Goal: Task Accomplishment & Management: Use online tool/utility

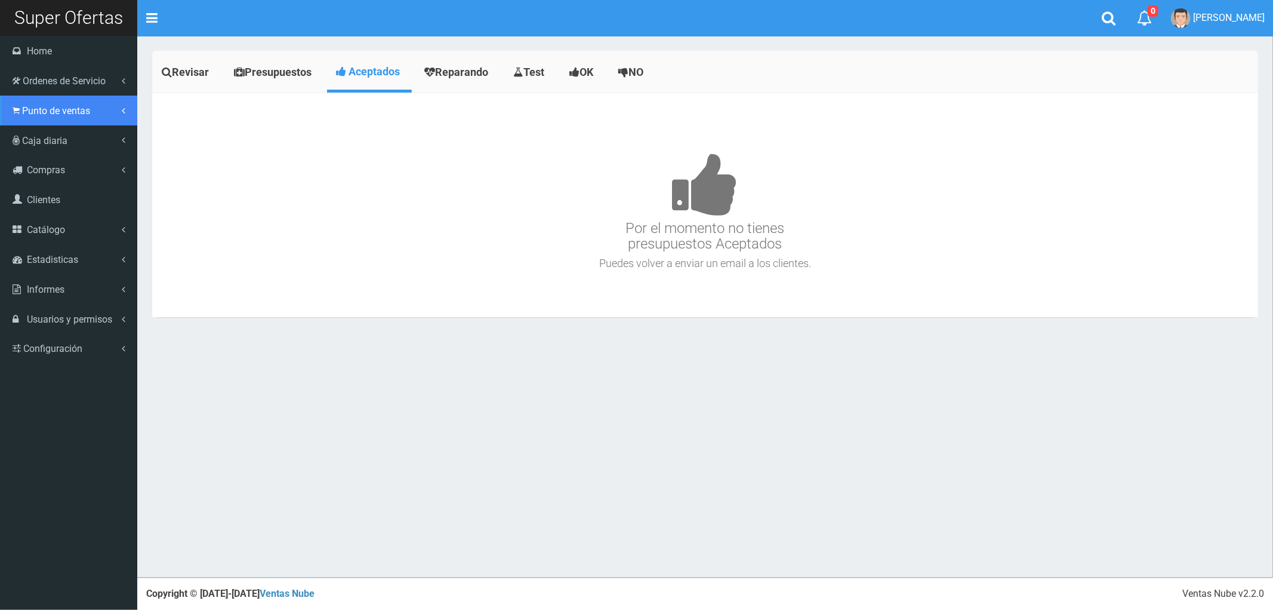
click at [56, 111] on span "Punto de ventas" at bounding box center [56, 110] width 68 height 11
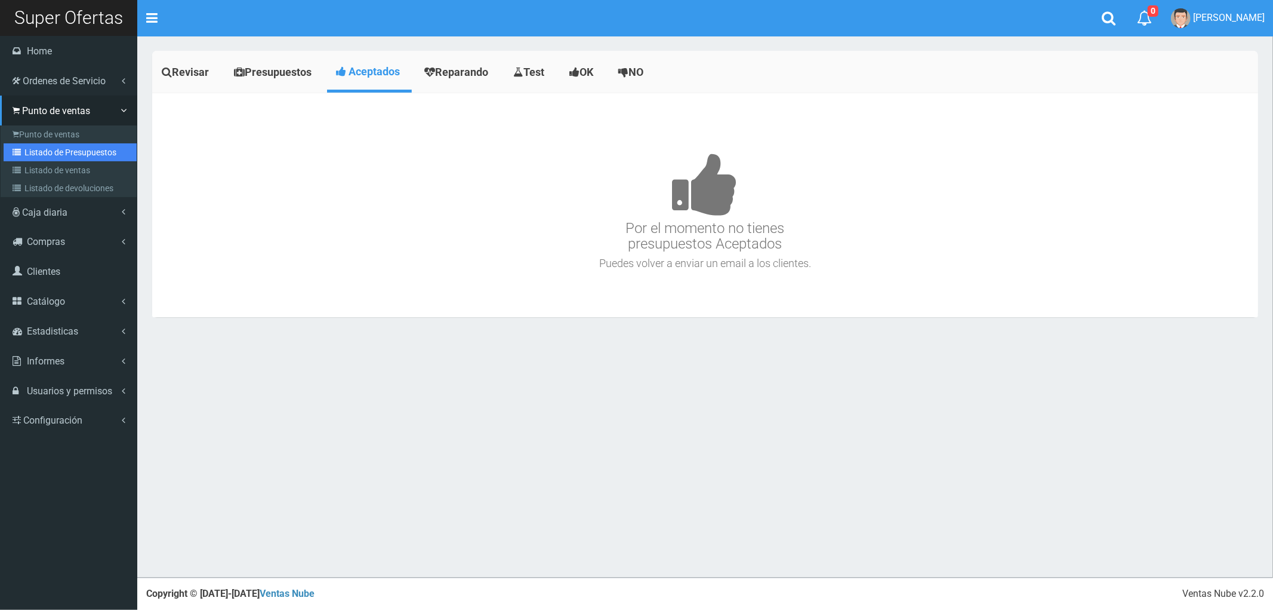
click at [63, 153] on link "Listado de Presupuestos" at bounding box center [70, 152] width 133 height 18
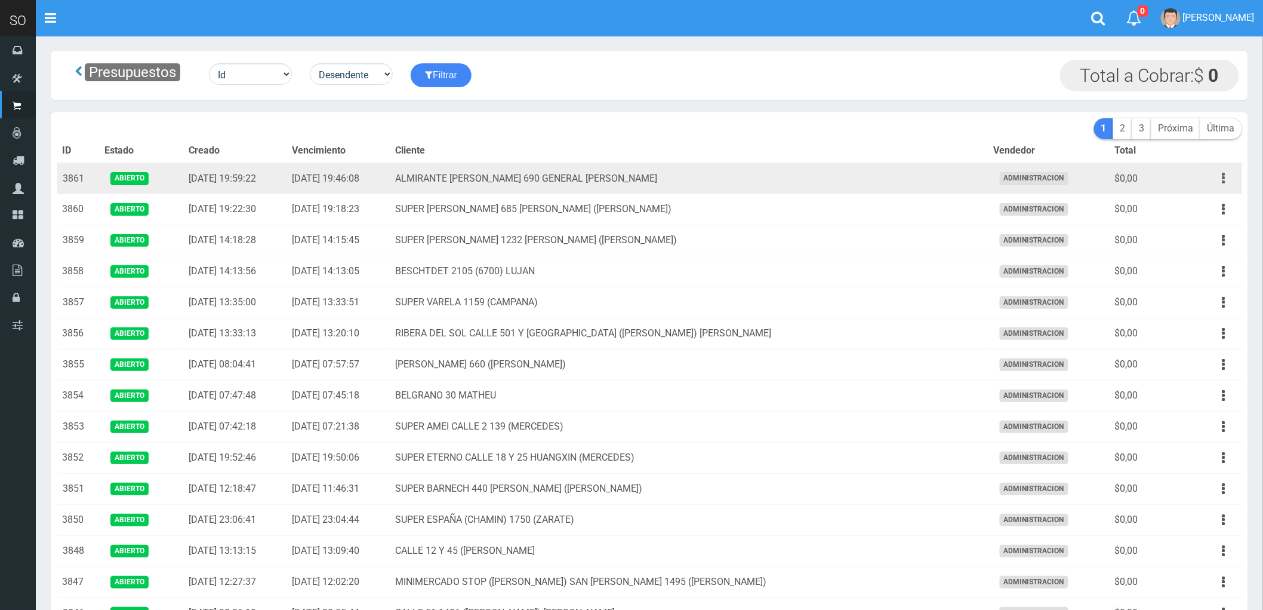
click at [1223, 177] on icon "button" at bounding box center [1224, 178] width 3 height 21
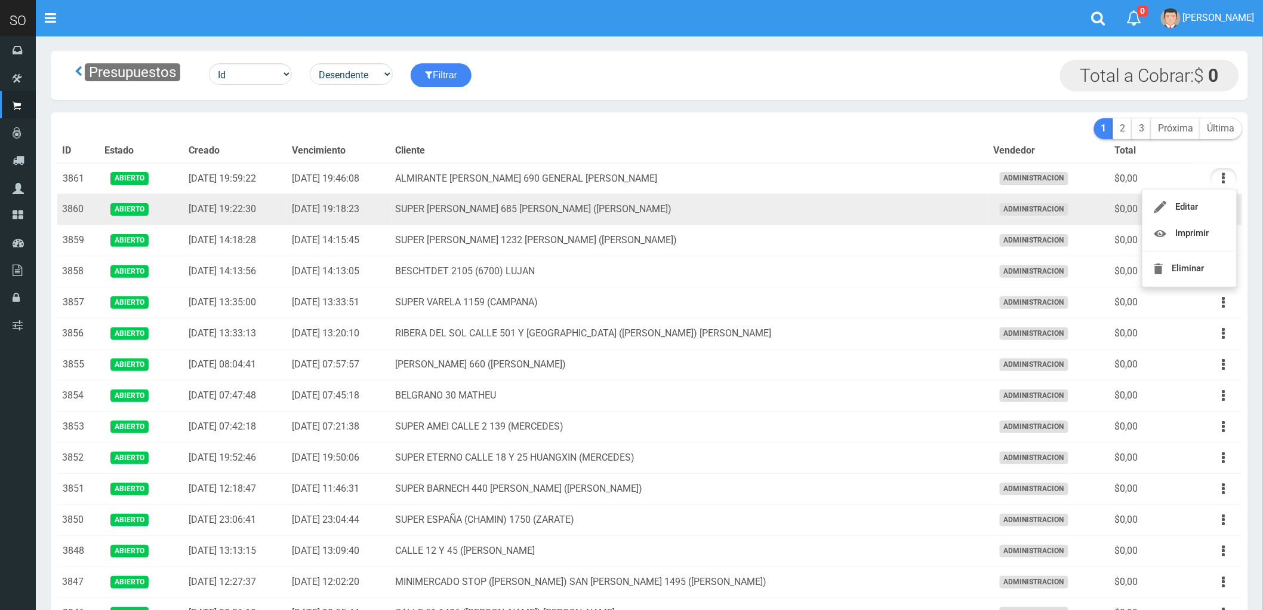
click at [826, 211] on td "SUPER VARELA 685 MIRIAM (CAMPANA)" at bounding box center [690, 209] width 598 height 31
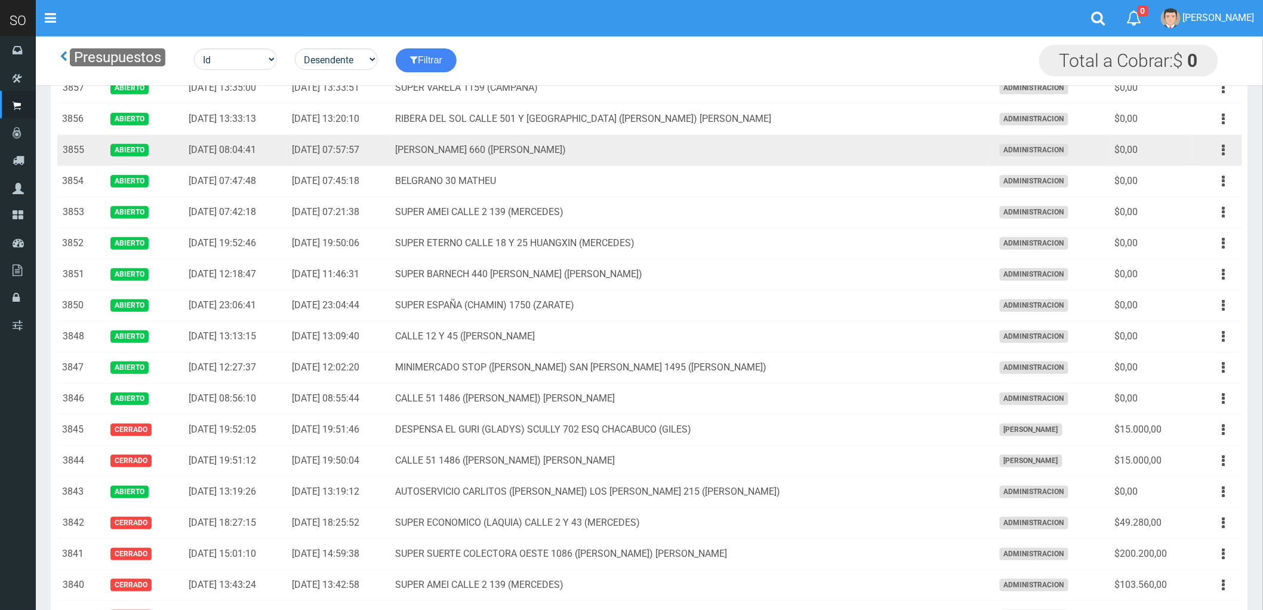
scroll to position [265, 0]
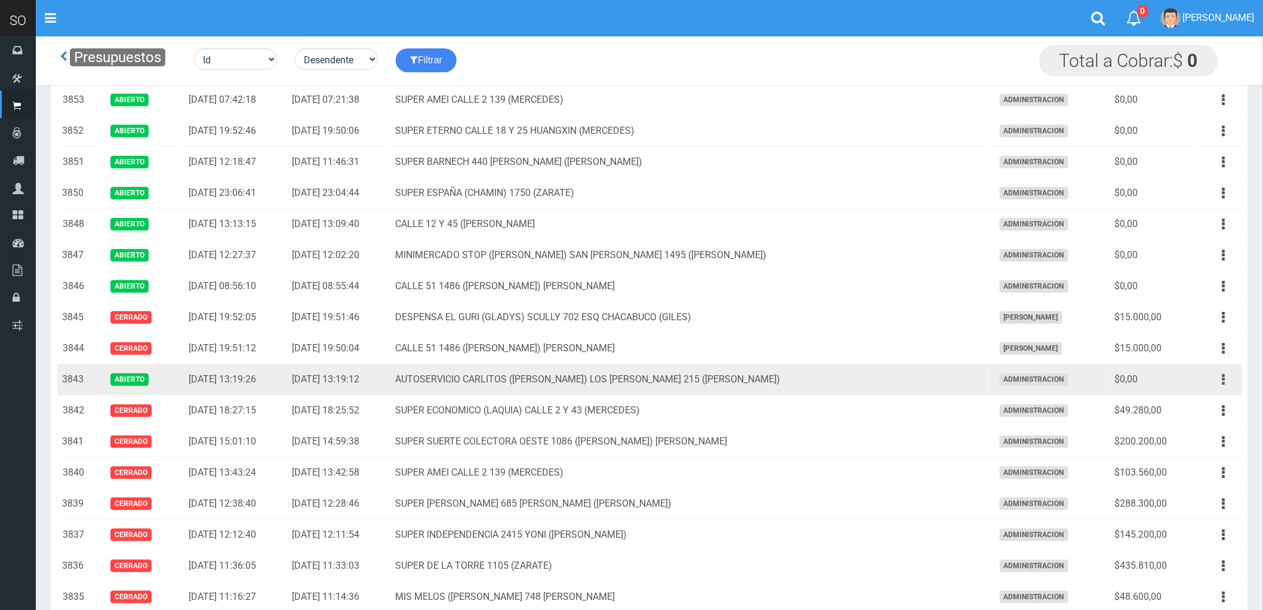
click at [1221, 380] on button "button" at bounding box center [1224, 379] width 27 height 21
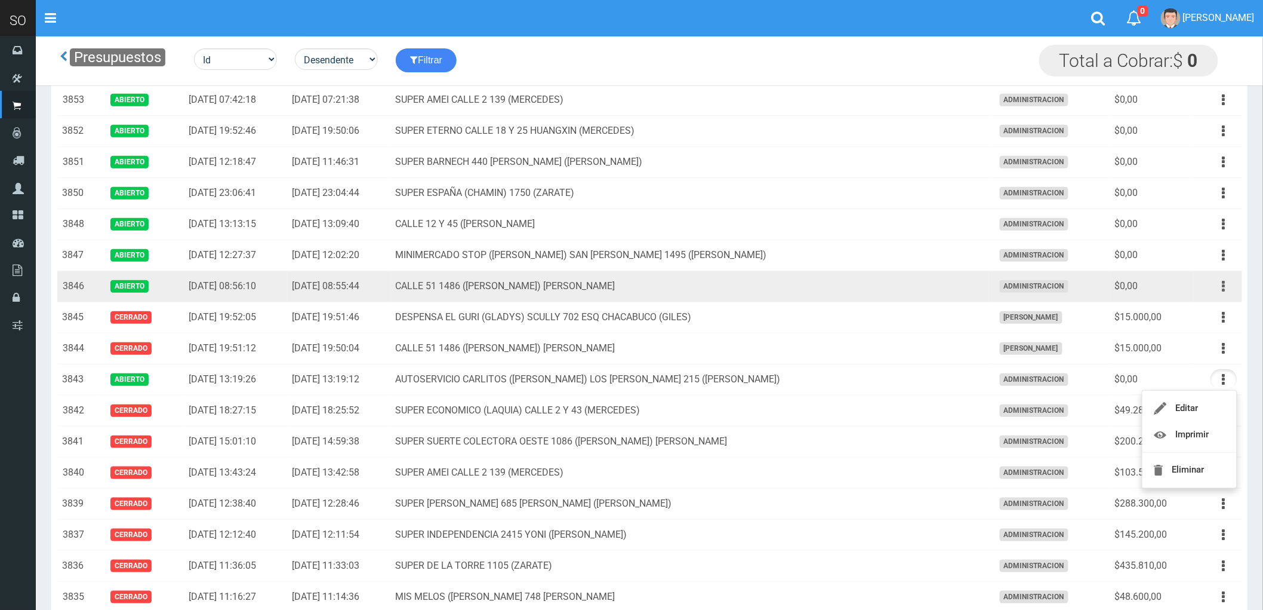
click at [1223, 287] on icon "button" at bounding box center [1224, 286] width 3 height 21
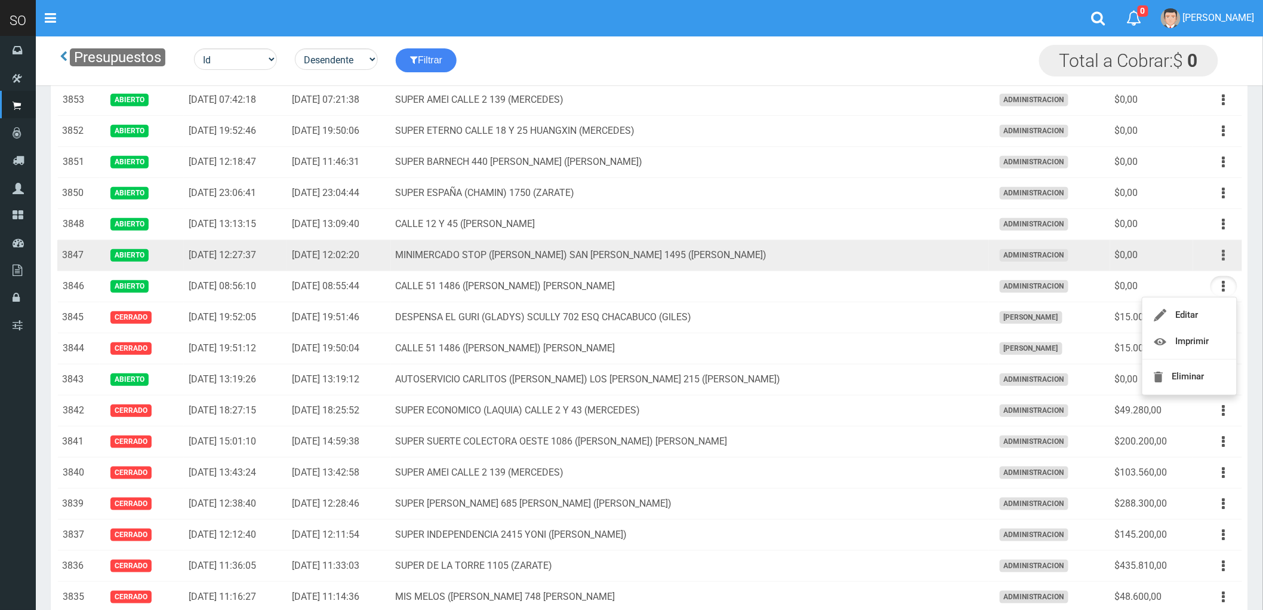
click at [1219, 255] on button "button" at bounding box center [1224, 255] width 27 height 21
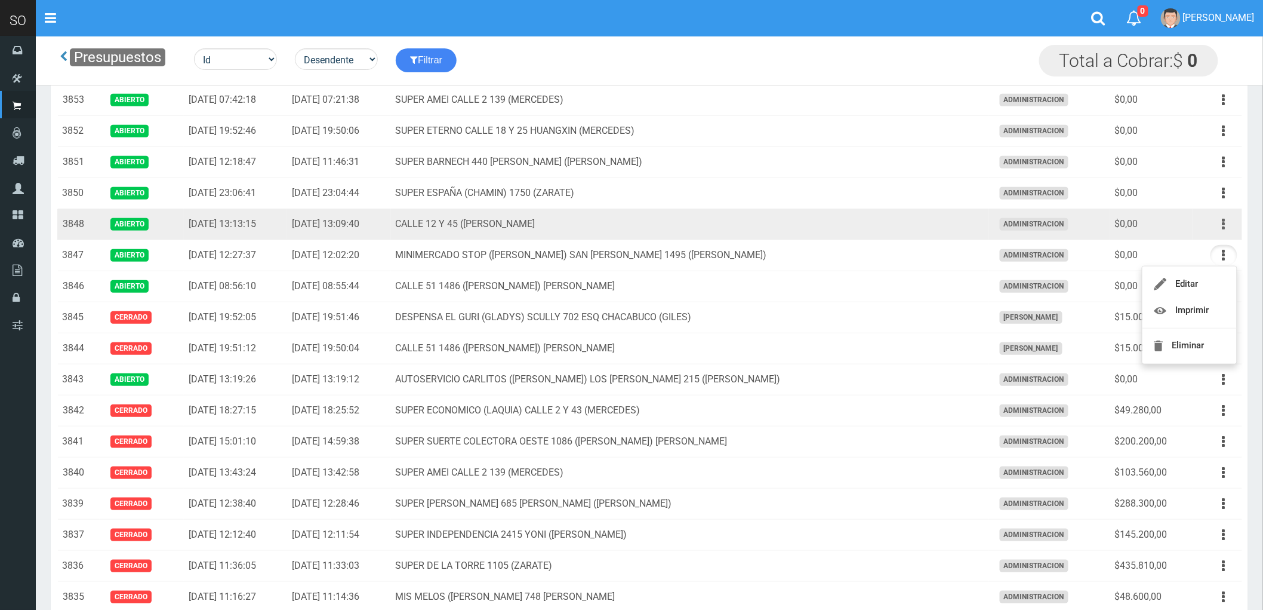
click at [1224, 227] on icon "button" at bounding box center [1224, 224] width 3 height 21
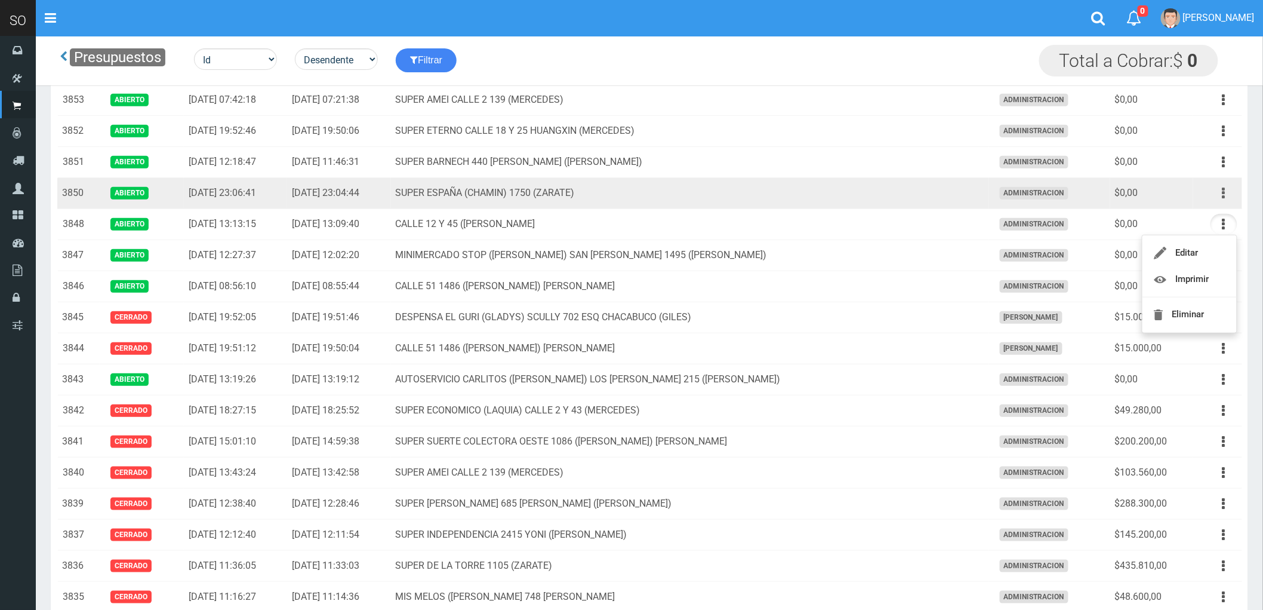
click at [1223, 195] on icon "button" at bounding box center [1224, 193] width 3 height 21
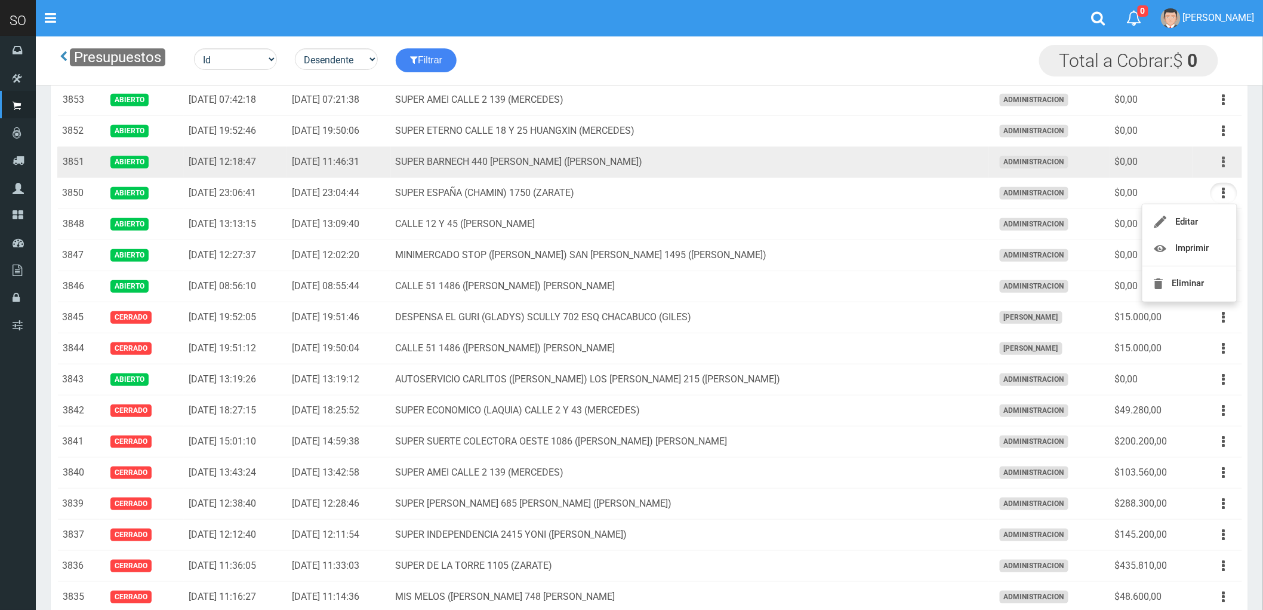
click at [1225, 159] on icon "button" at bounding box center [1224, 162] width 3 height 21
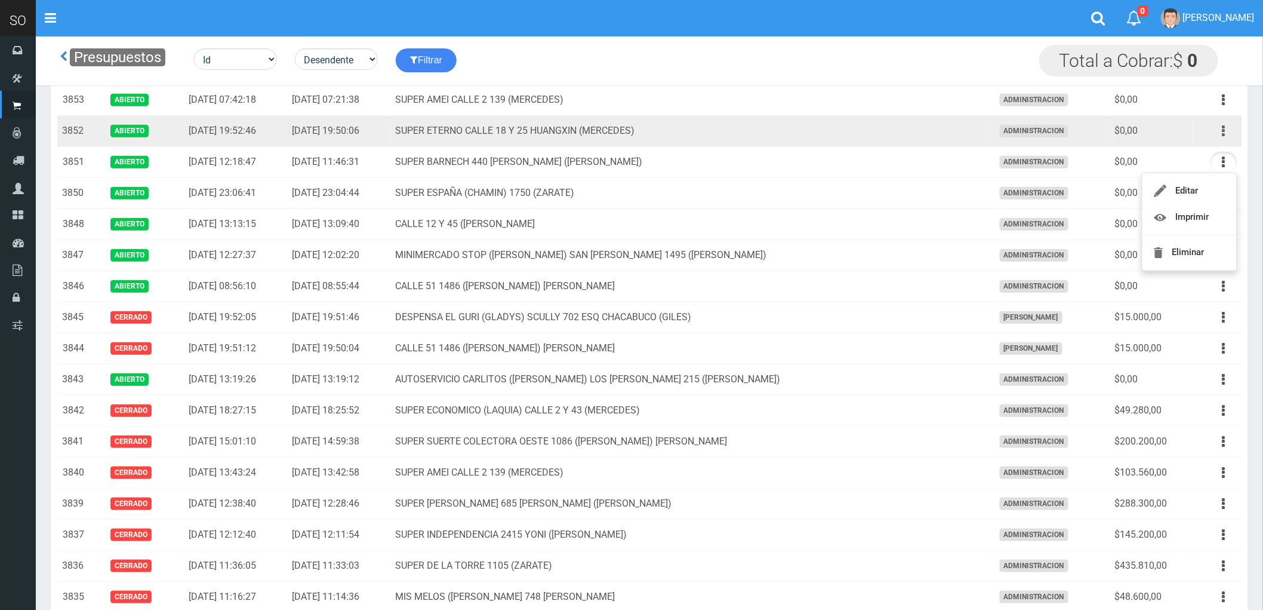
click at [1224, 129] on icon "button" at bounding box center [1224, 131] width 3 height 21
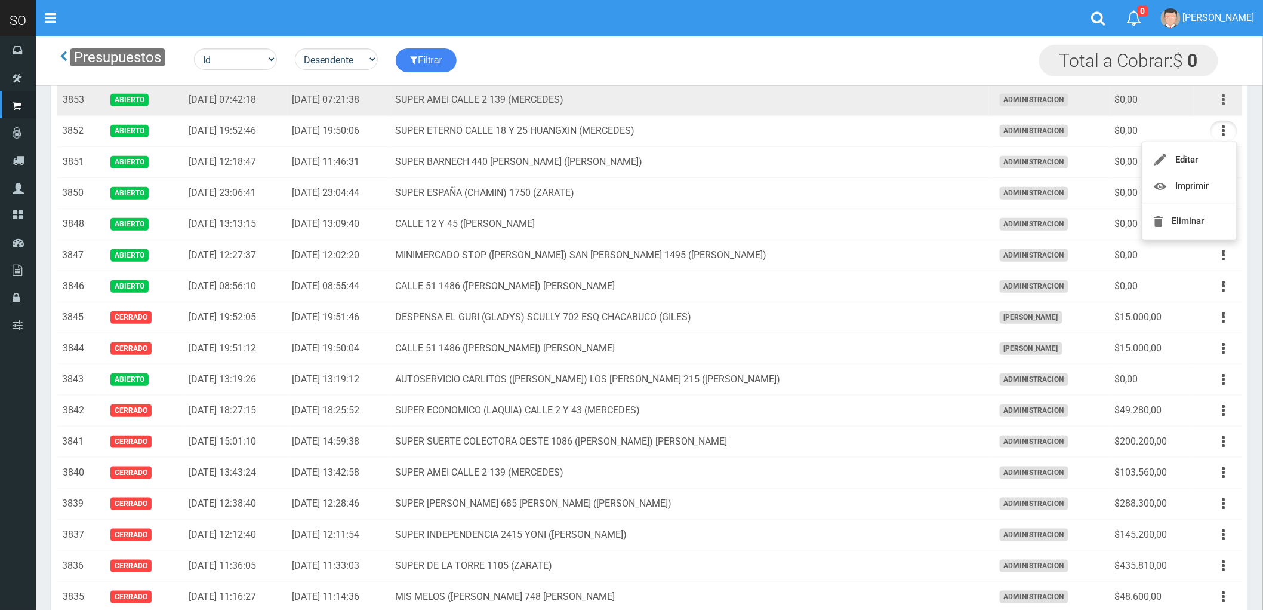
click at [1221, 100] on button "button" at bounding box center [1224, 100] width 27 height 21
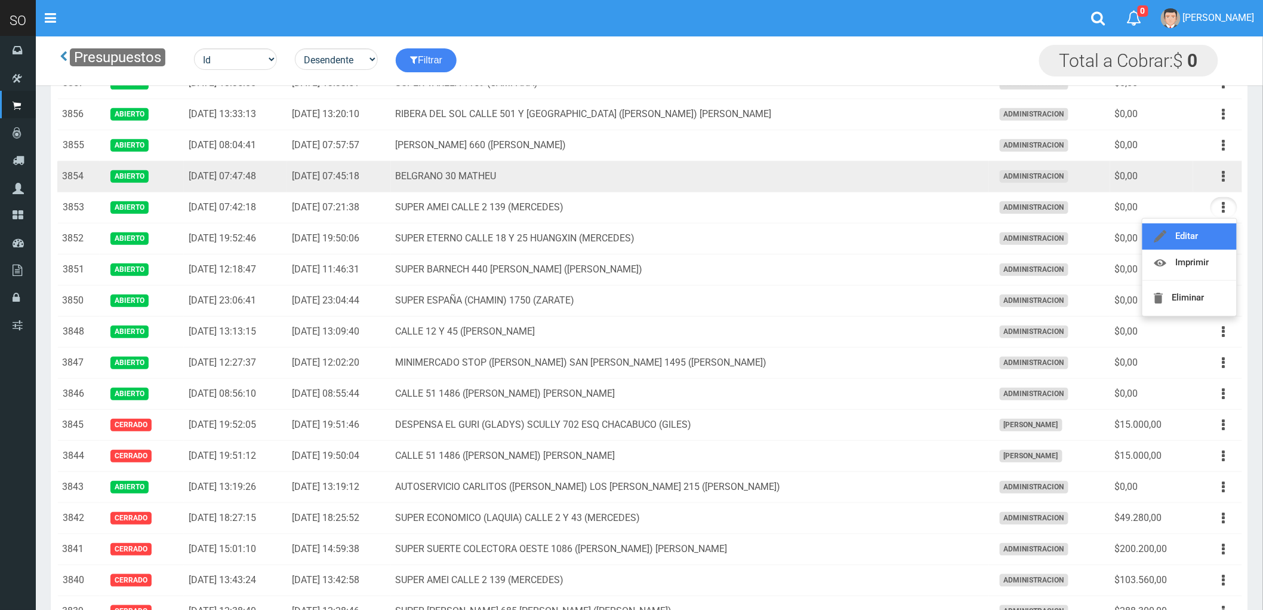
scroll to position [133, 0]
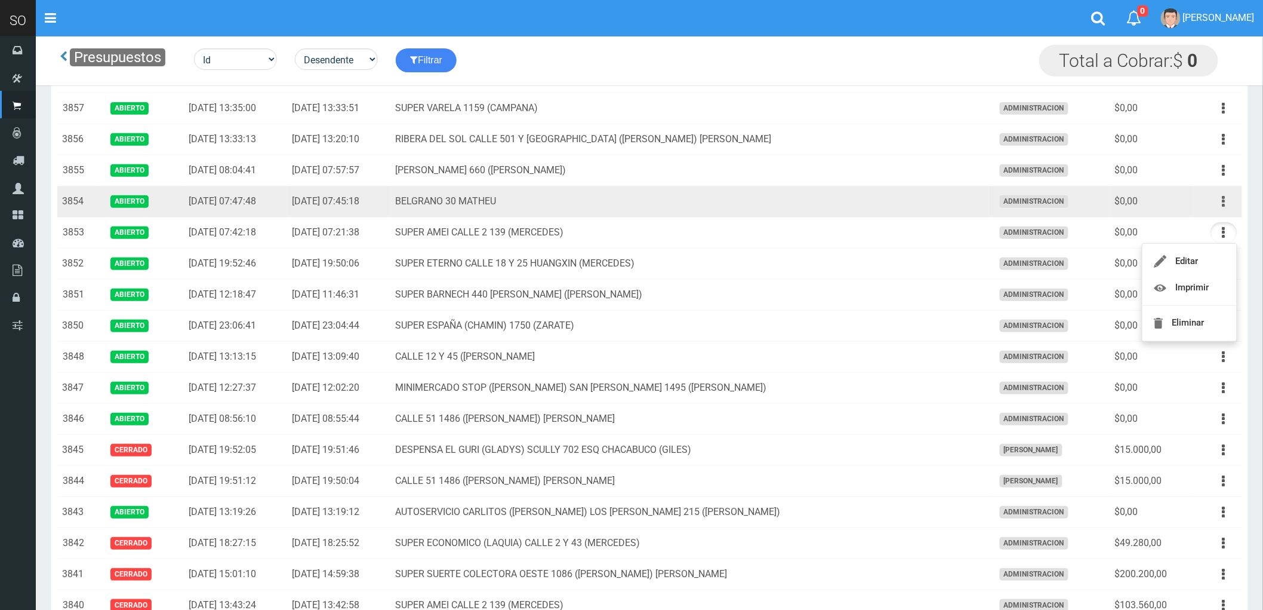
click at [1220, 203] on button "button" at bounding box center [1224, 201] width 27 height 21
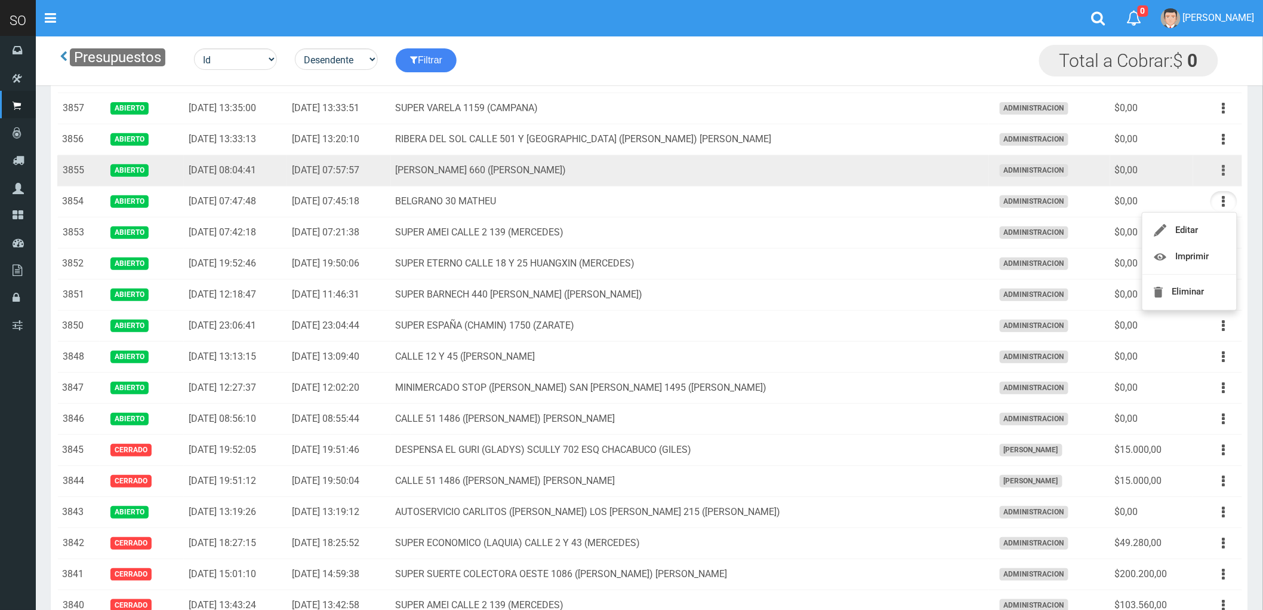
click at [1223, 171] on icon "button" at bounding box center [1224, 170] width 3 height 21
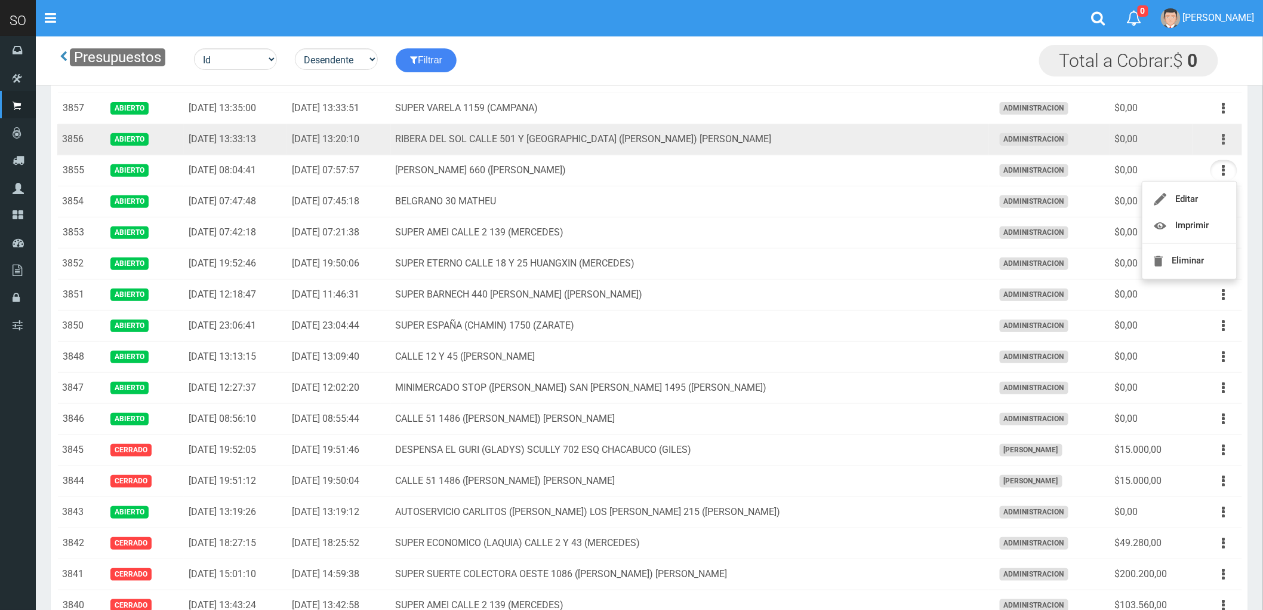
click at [1221, 140] on button "button" at bounding box center [1224, 139] width 27 height 21
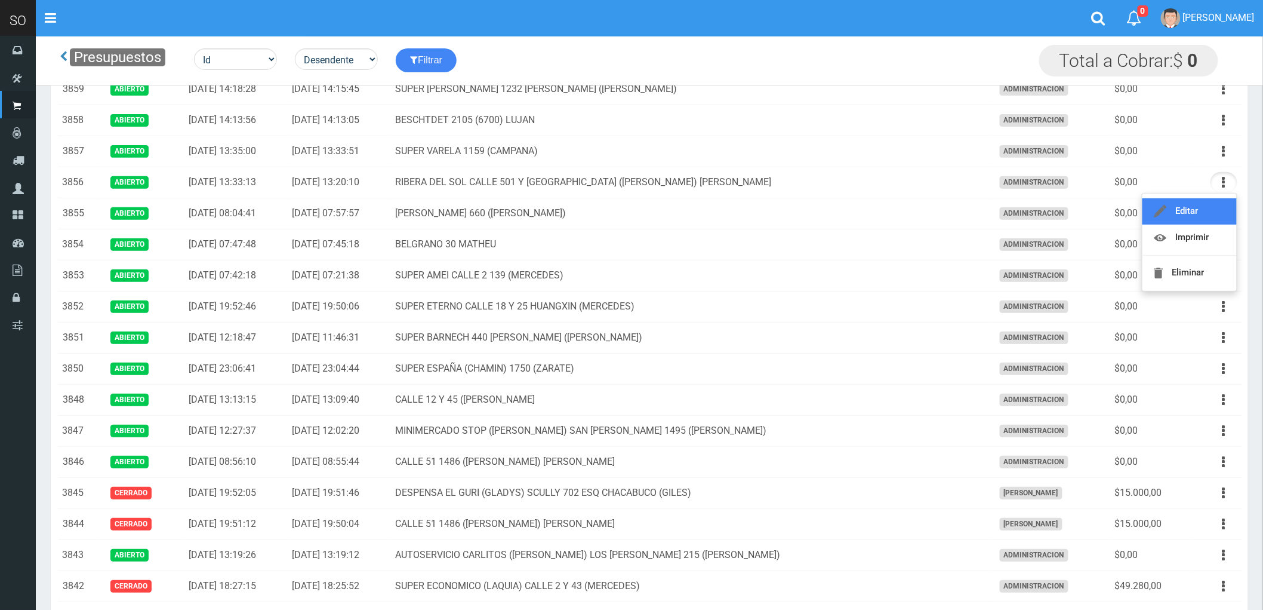
scroll to position [66, 0]
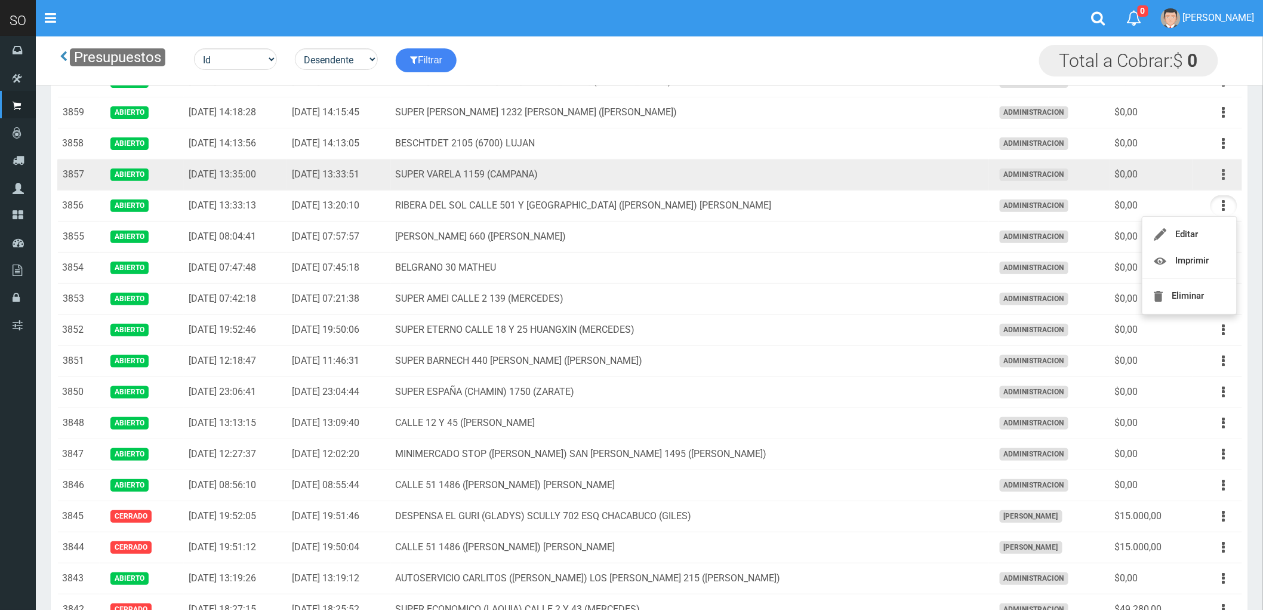
click at [1221, 174] on button "button" at bounding box center [1224, 174] width 27 height 21
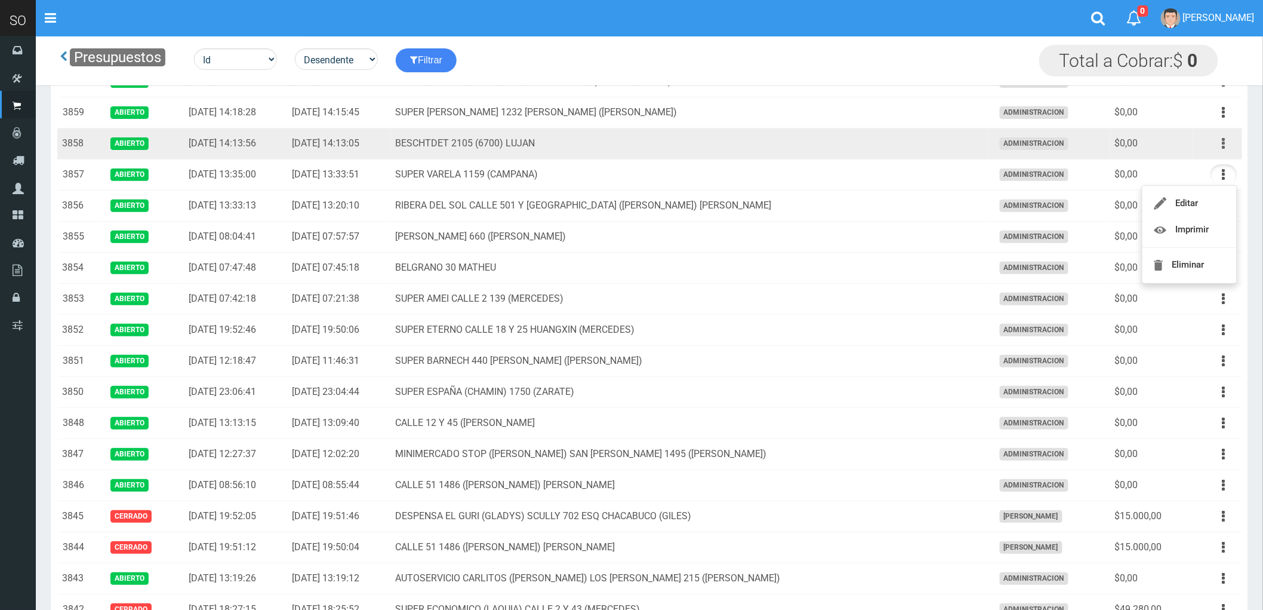
click at [1223, 142] on icon "button" at bounding box center [1224, 143] width 3 height 21
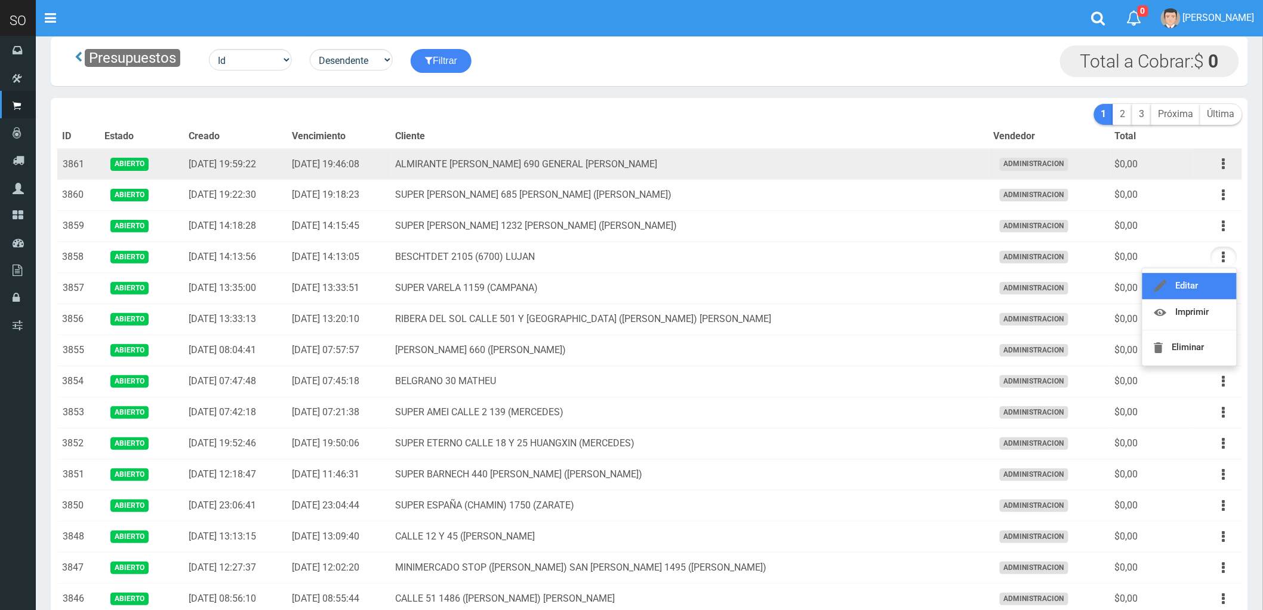
scroll to position [0, 0]
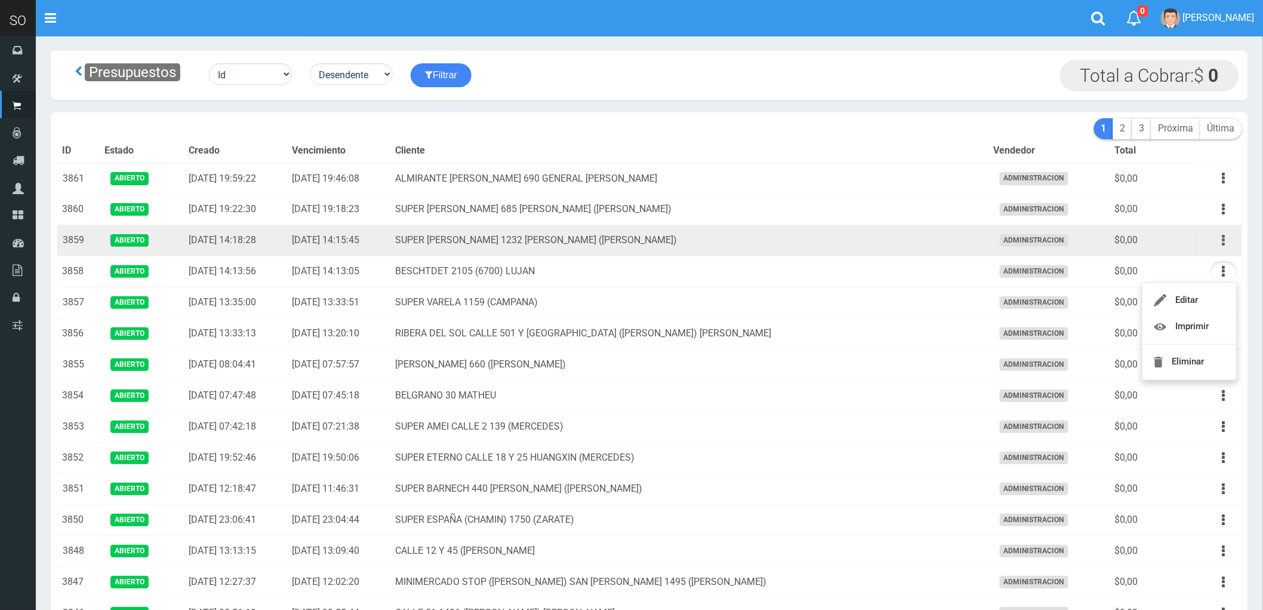
click at [1220, 239] on button "button" at bounding box center [1224, 240] width 27 height 21
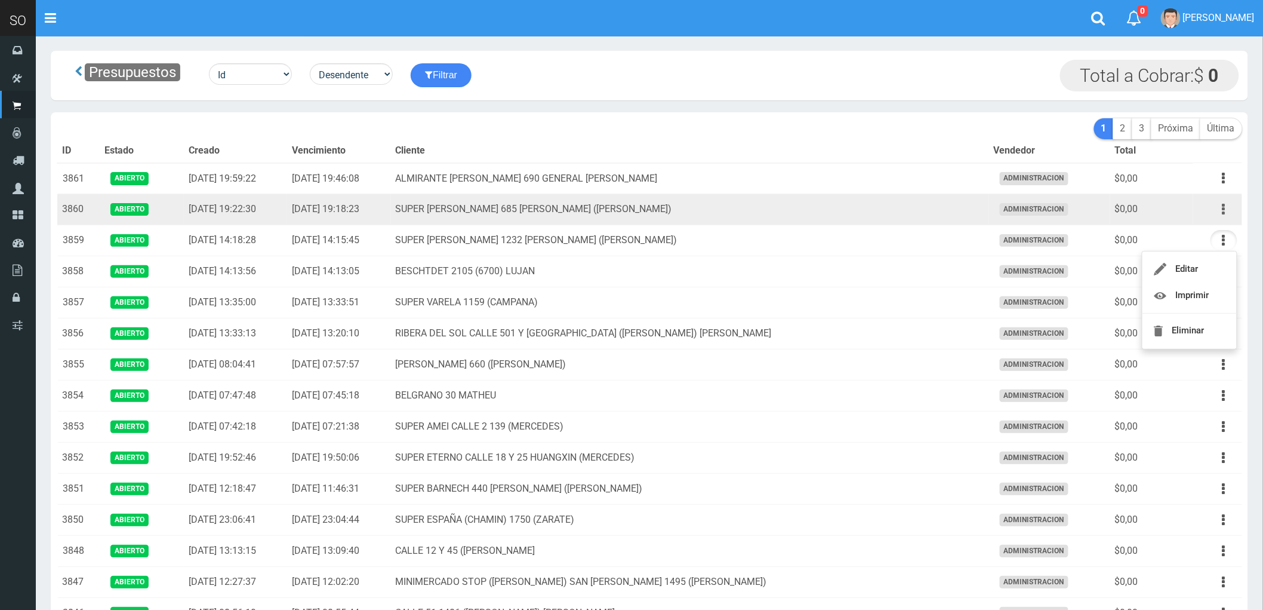
click at [1220, 210] on button "button" at bounding box center [1224, 209] width 27 height 21
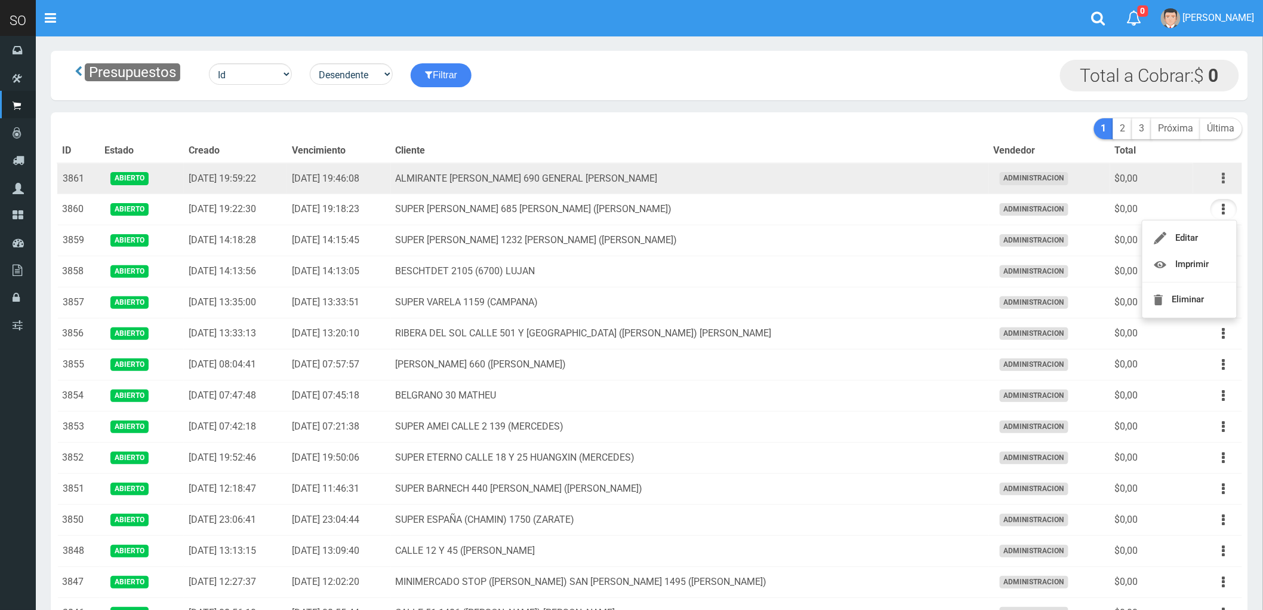
click at [1218, 174] on button "button" at bounding box center [1224, 178] width 27 height 21
click at [767, 183] on td "ALMIRANTE BROWN 690 GENERAL RODRIGUEZ" at bounding box center [690, 178] width 598 height 31
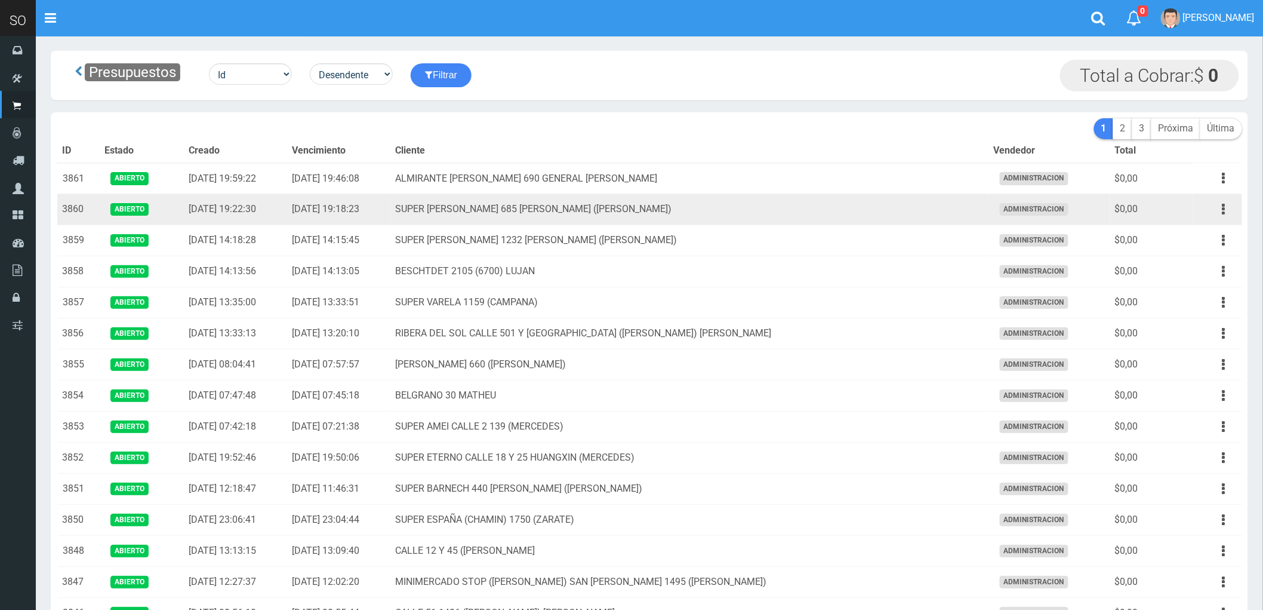
click at [788, 214] on td "SUPER VARELA 685 MIRIAM (CAMPANA)" at bounding box center [690, 209] width 598 height 31
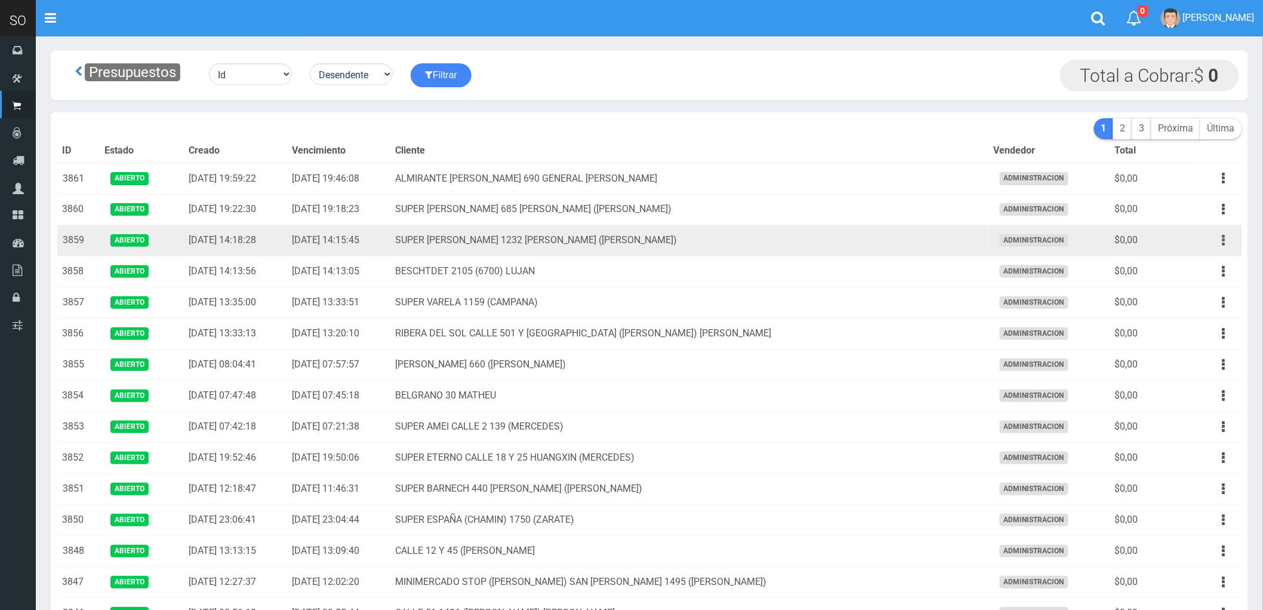
click at [1224, 241] on icon "button" at bounding box center [1224, 240] width 3 height 21
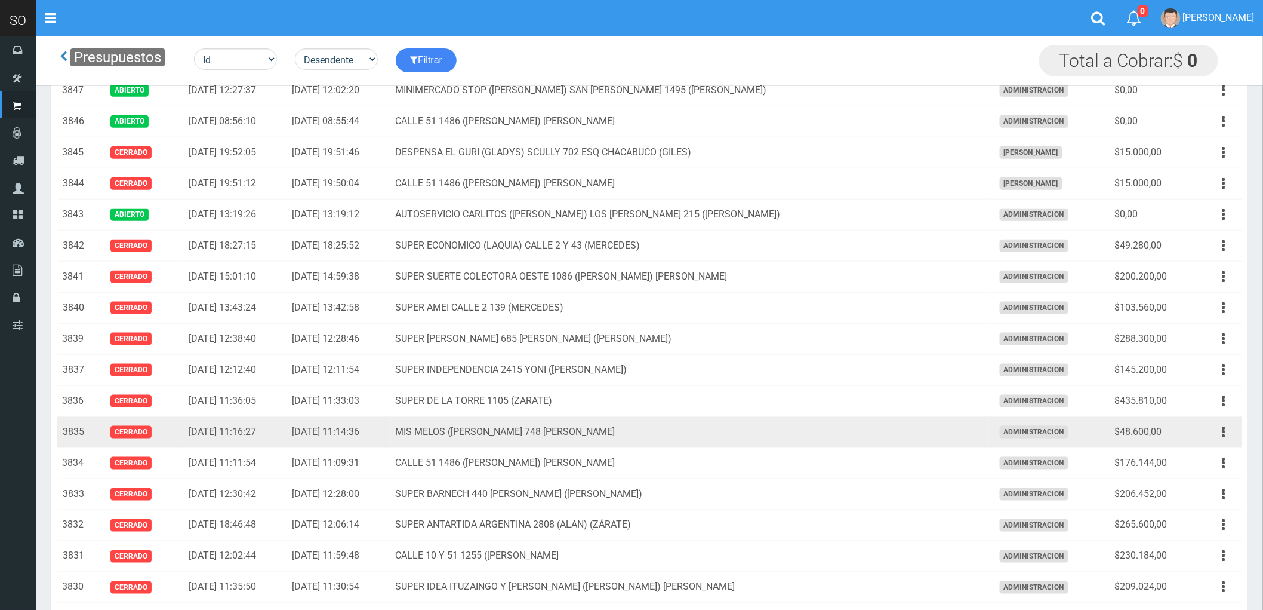
scroll to position [398, 0]
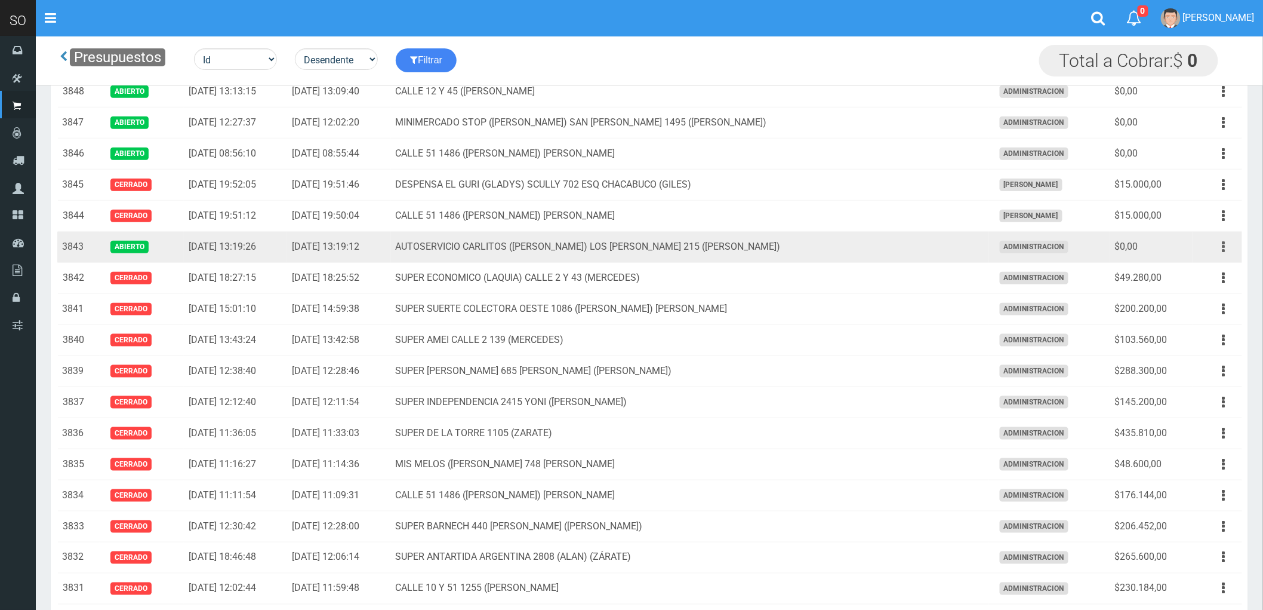
click at [1226, 247] on button "button" at bounding box center [1224, 246] width 27 height 21
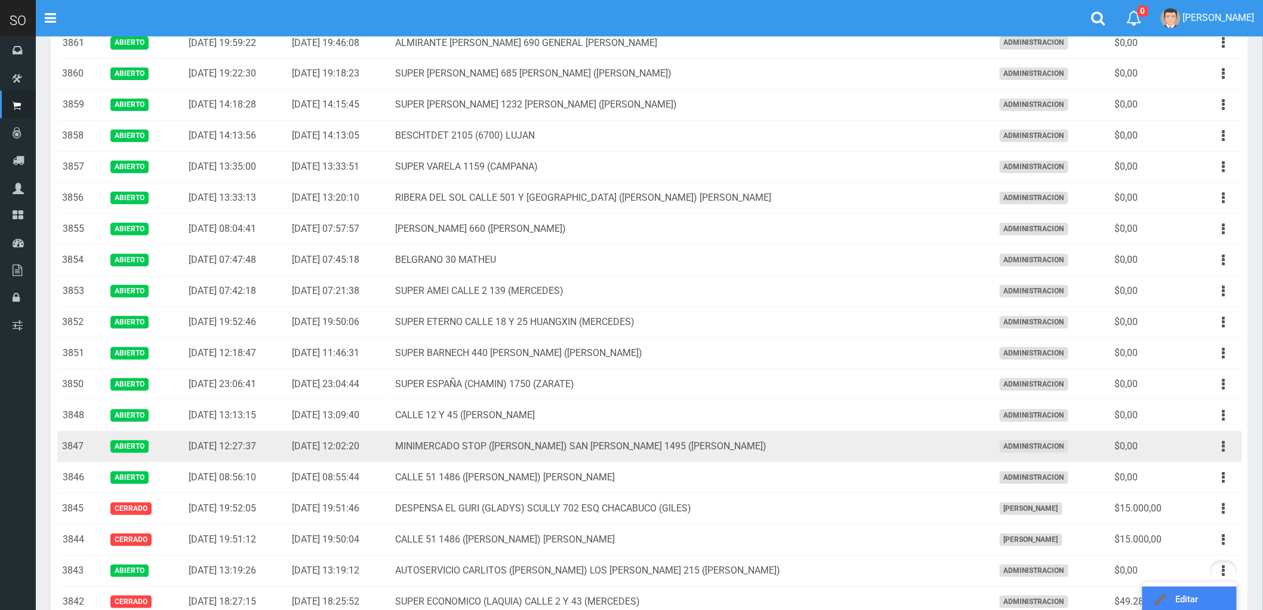
scroll to position [0, 0]
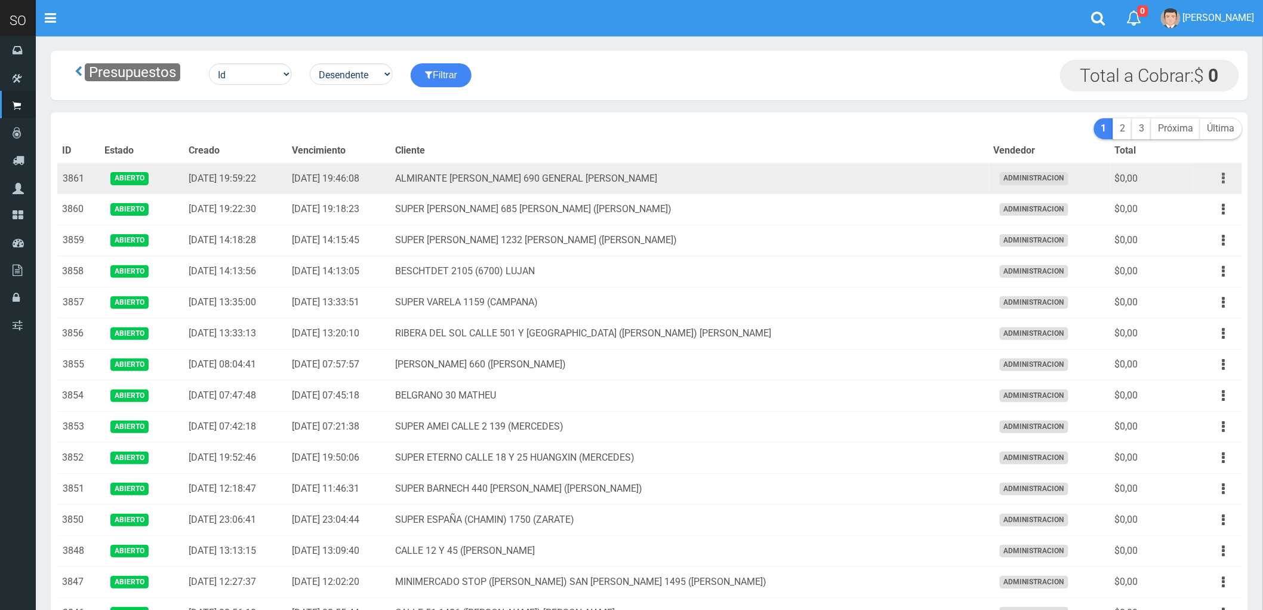
click at [1225, 180] on icon "button" at bounding box center [1224, 178] width 3 height 21
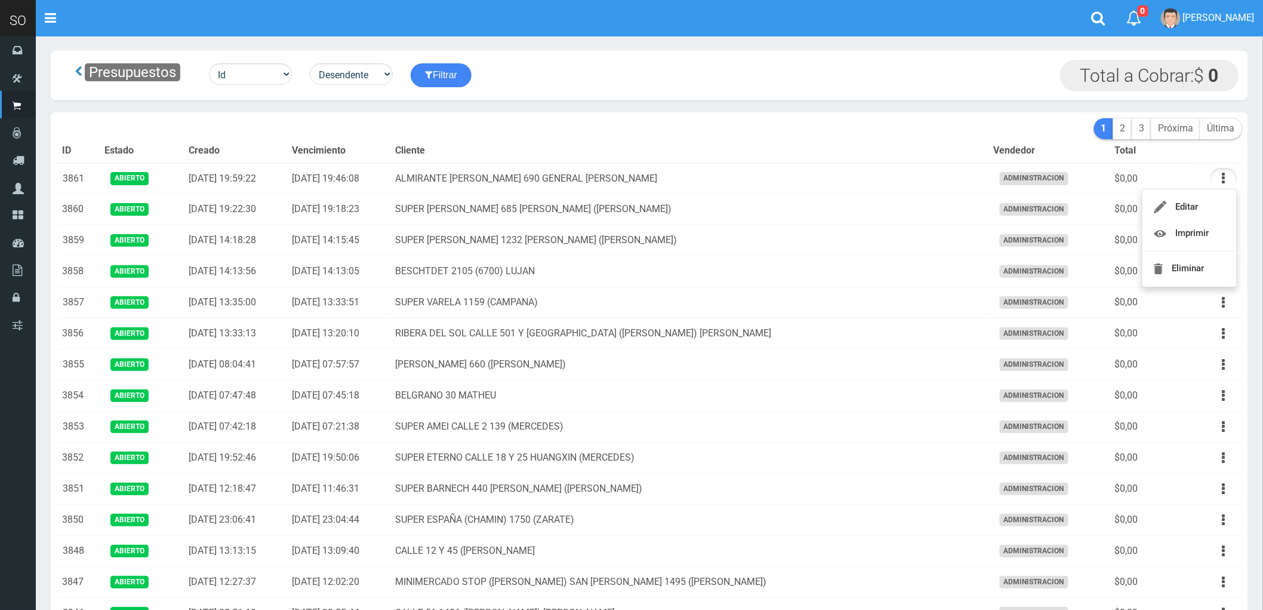
click at [480, 92] on div "Presupuestos Id Facturado Valor vencimiento vendedor cliente Desendente Ascende…" at bounding box center [650, 76] width 1198 height 50
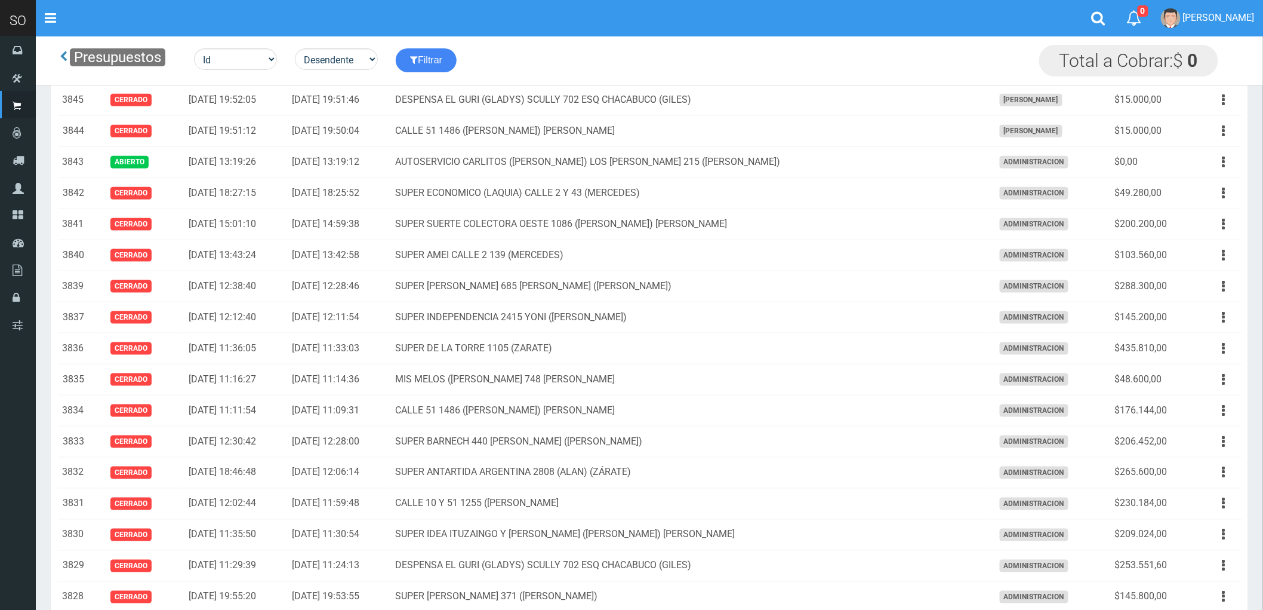
scroll to position [533, 0]
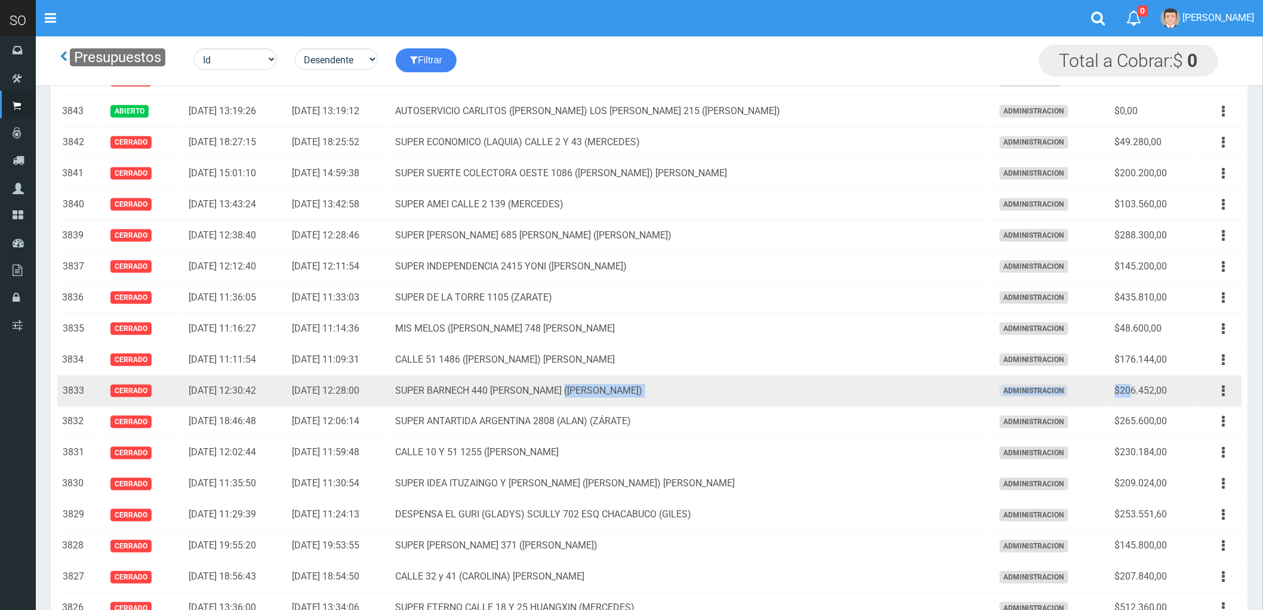
drag, startPoint x: 977, startPoint y: 390, endPoint x: 1180, endPoint y: 378, distance: 203.3
click at [1161, 382] on tr "3833 Cerrado 2025-08-17 12:30:42 2025-08-17 12:28:00 SUPER BARNECH 440 MIRIAM (…" at bounding box center [649, 391] width 1185 height 31
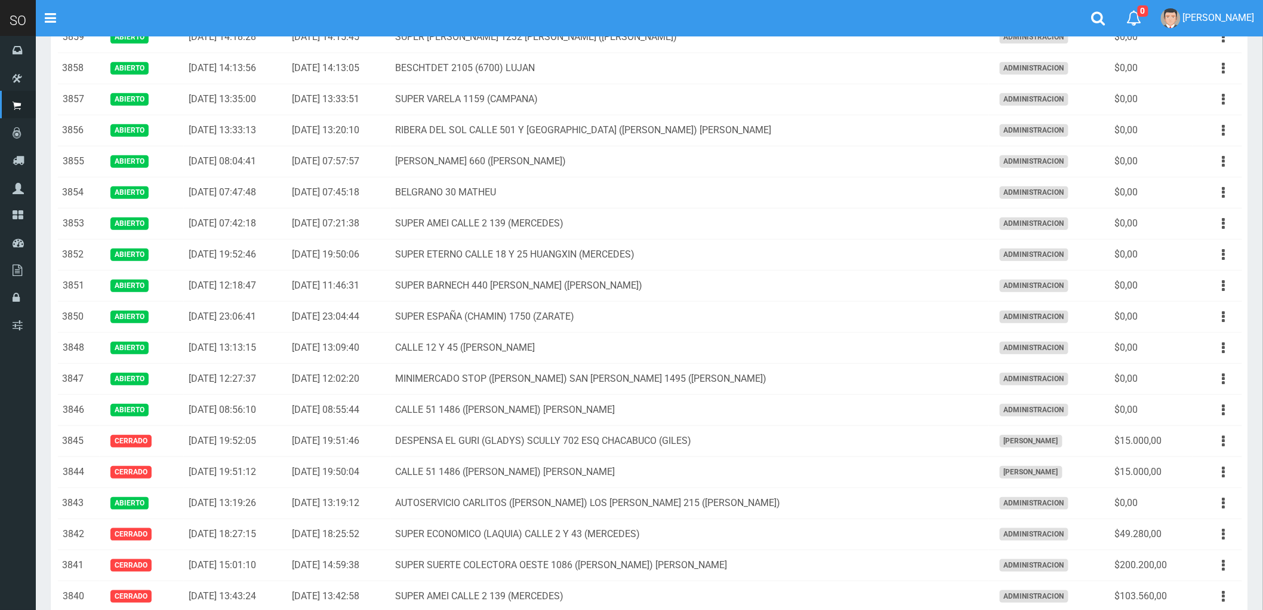
scroll to position [0, 0]
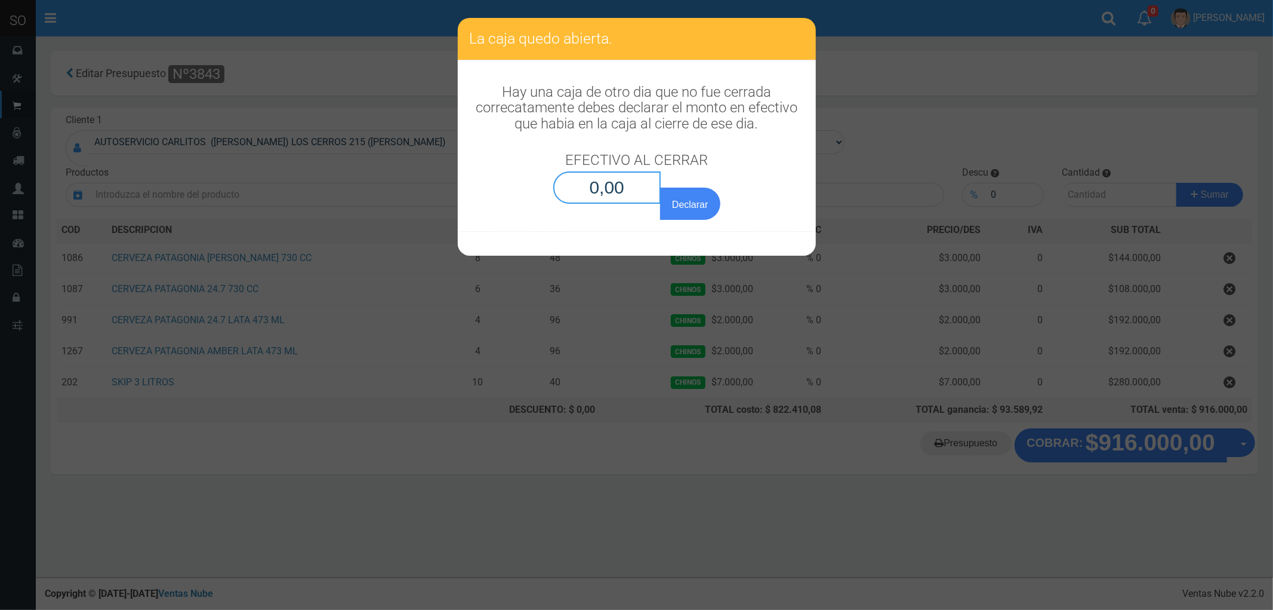
click at [625, 184] on input "0,00" at bounding box center [607, 187] width 108 height 32
type input "0,01"
click at [685, 201] on button "Declarar" at bounding box center [690, 203] width 60 height 32
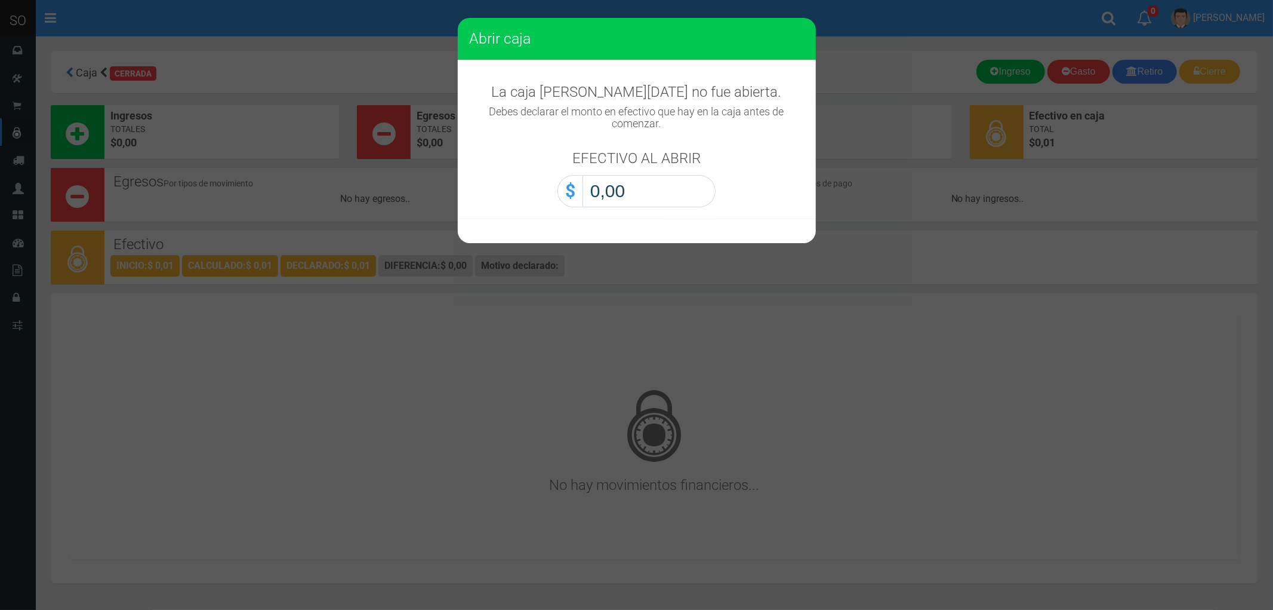
click at [637, 195] on input "0,00" at bounding box center [649, 191] width 133 height 32
type input "0,01"
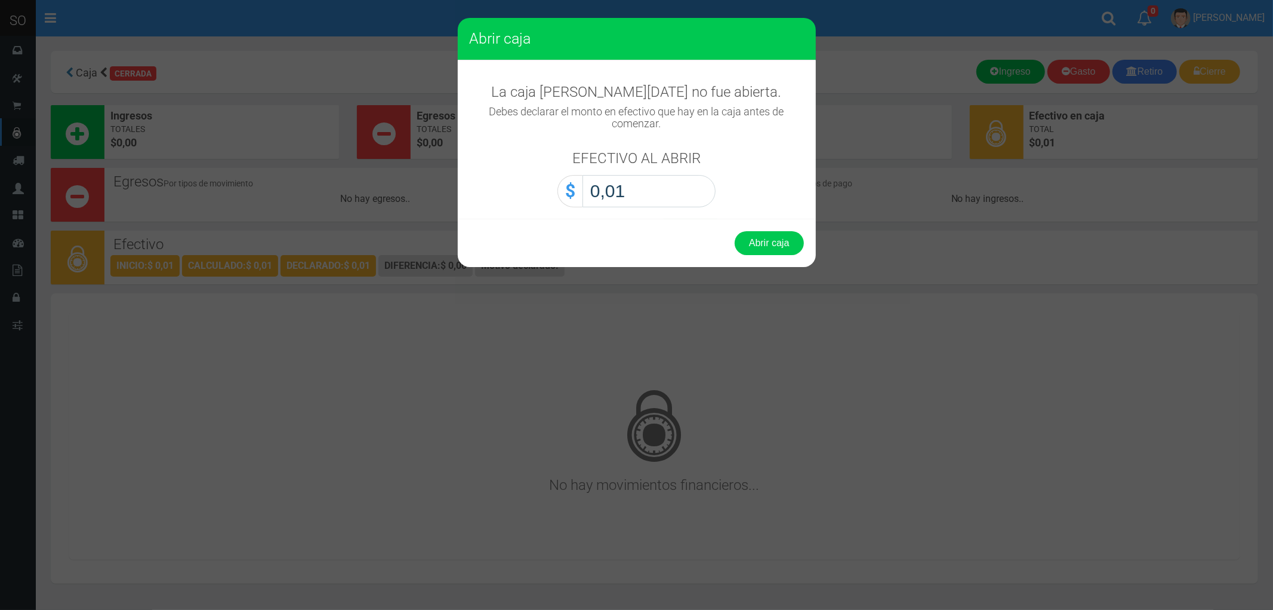
click at [735, 231] on button "Abrir caja" at bounding box center [769, 243] width 69 height 24
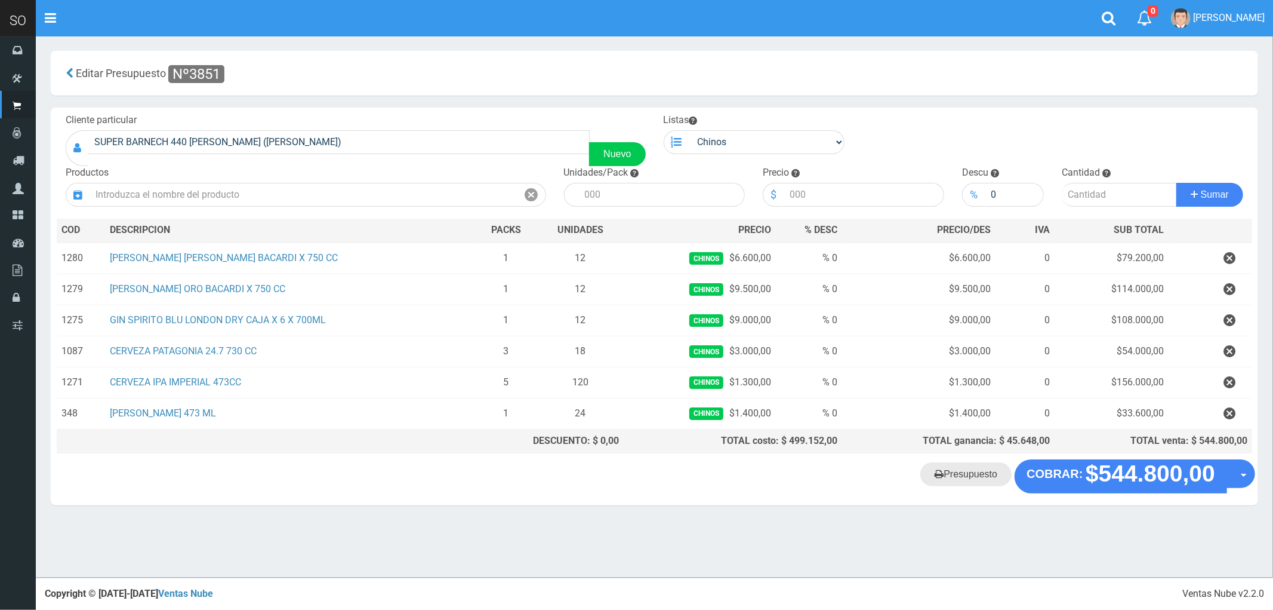
click at [963, 476] on link "Presupuesto" at bounding box center [966, 474] width 91 height 24
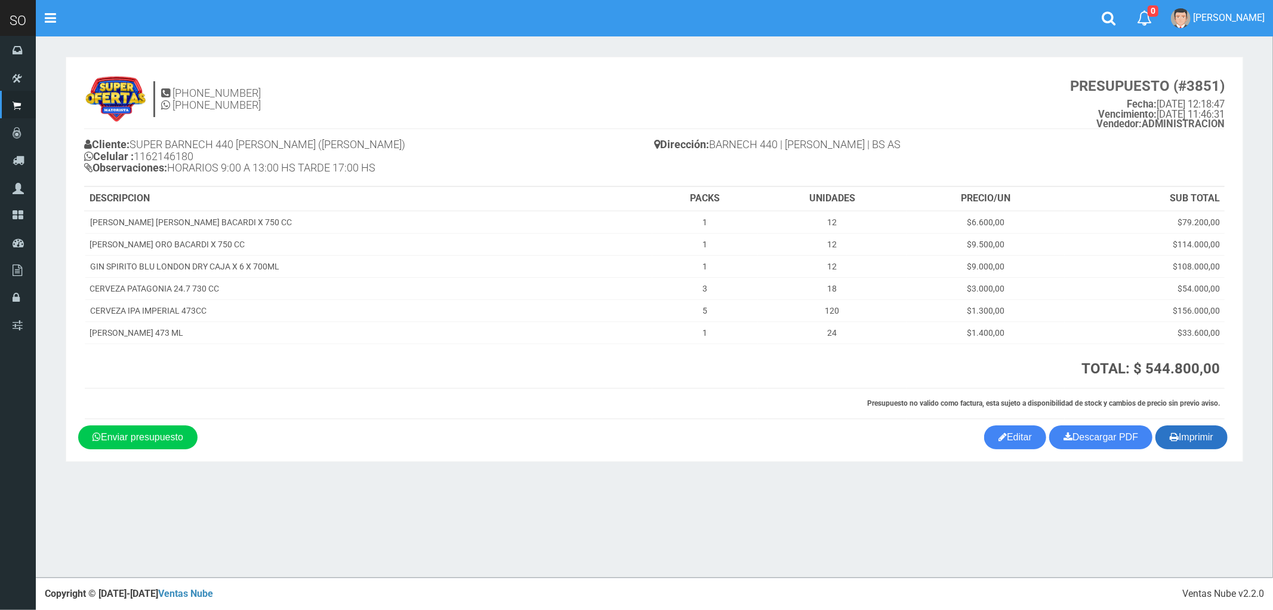
click at [1201, 436] on button "Imprimir" at bounding box center [1192, 437] width 72 height 24
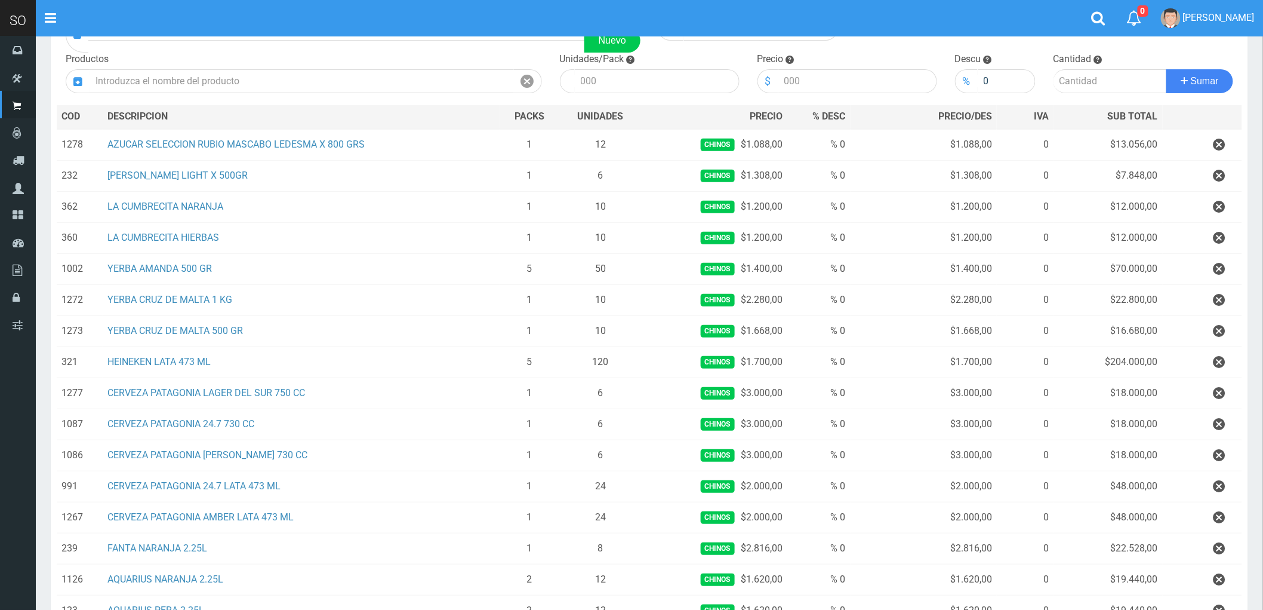
scroll to position [91, 0]
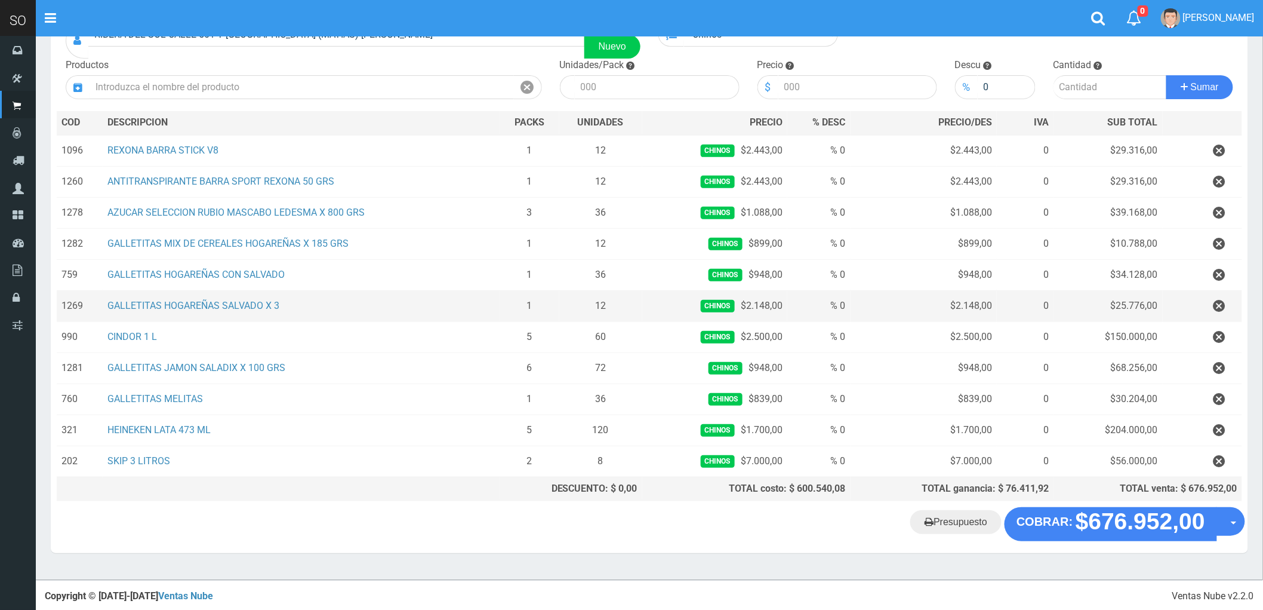
scroll to position [112, 0]
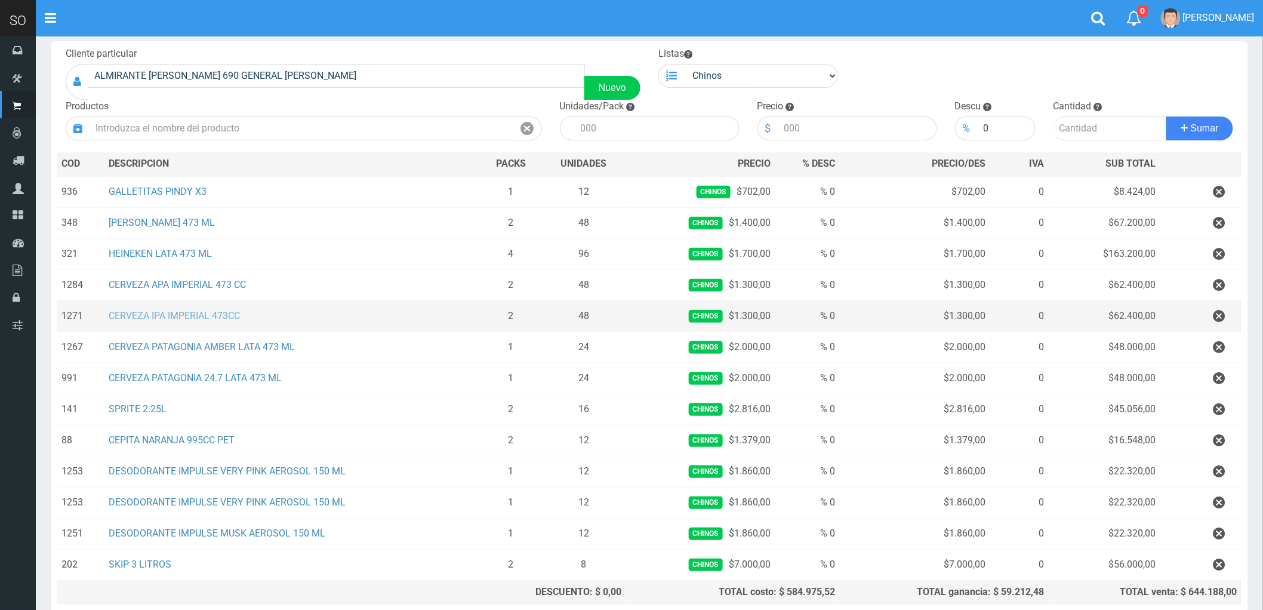
scroll to position [133, 0]
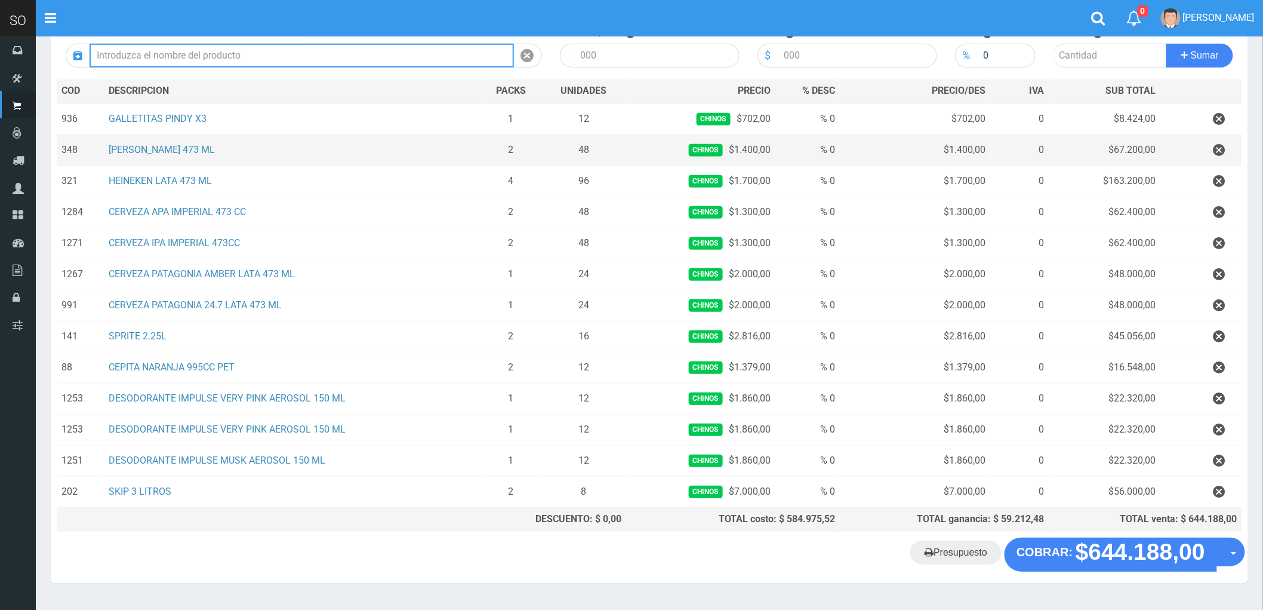
scroll to position [174, 0]
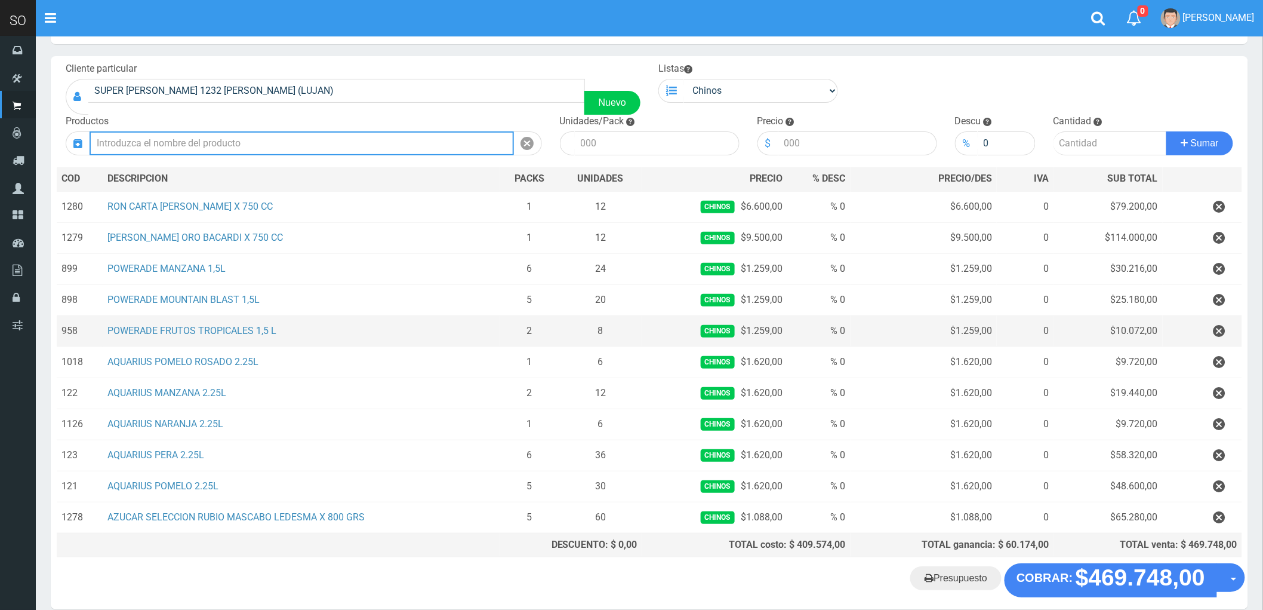
scroll to position [66, 0]
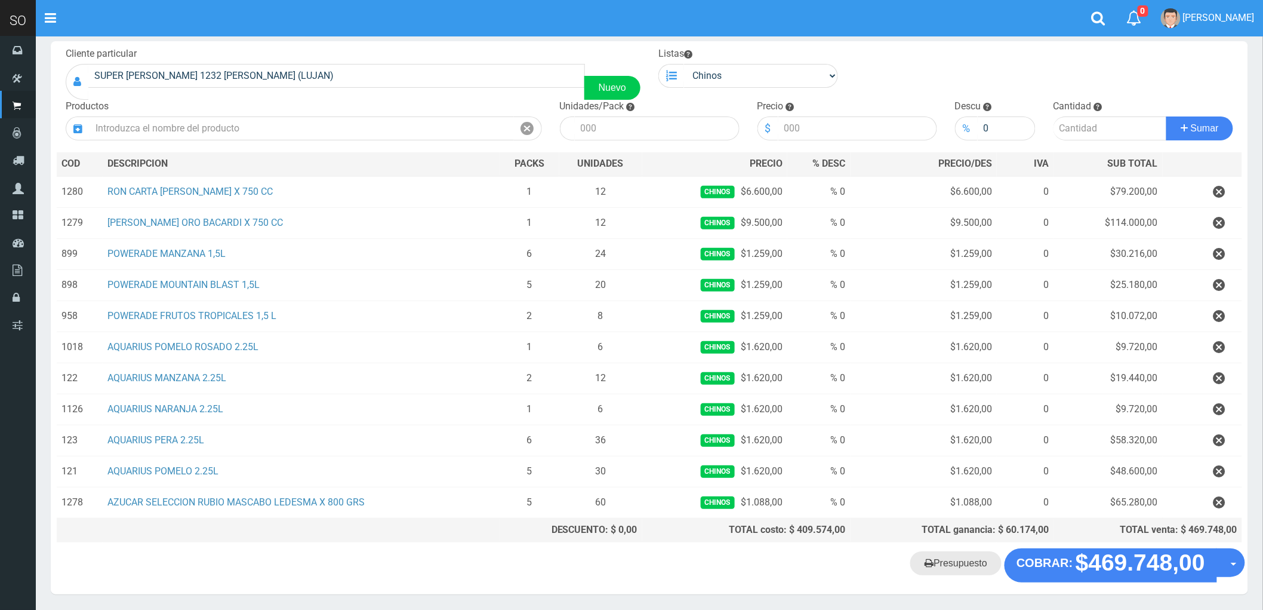
click at [956, 568] on link "Presupuesto" at bounding box center [955, 563] width 91 height 24
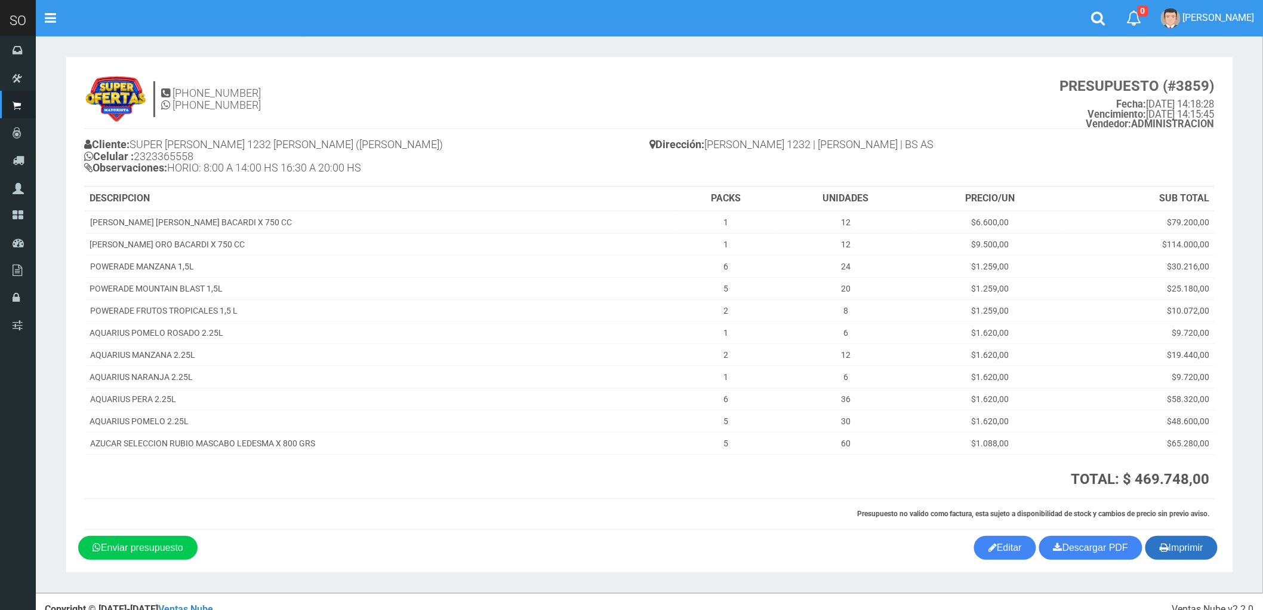
click at [1180, 550] on button "Imprimir" at bounding box center [1182, 547] width 72 height 24
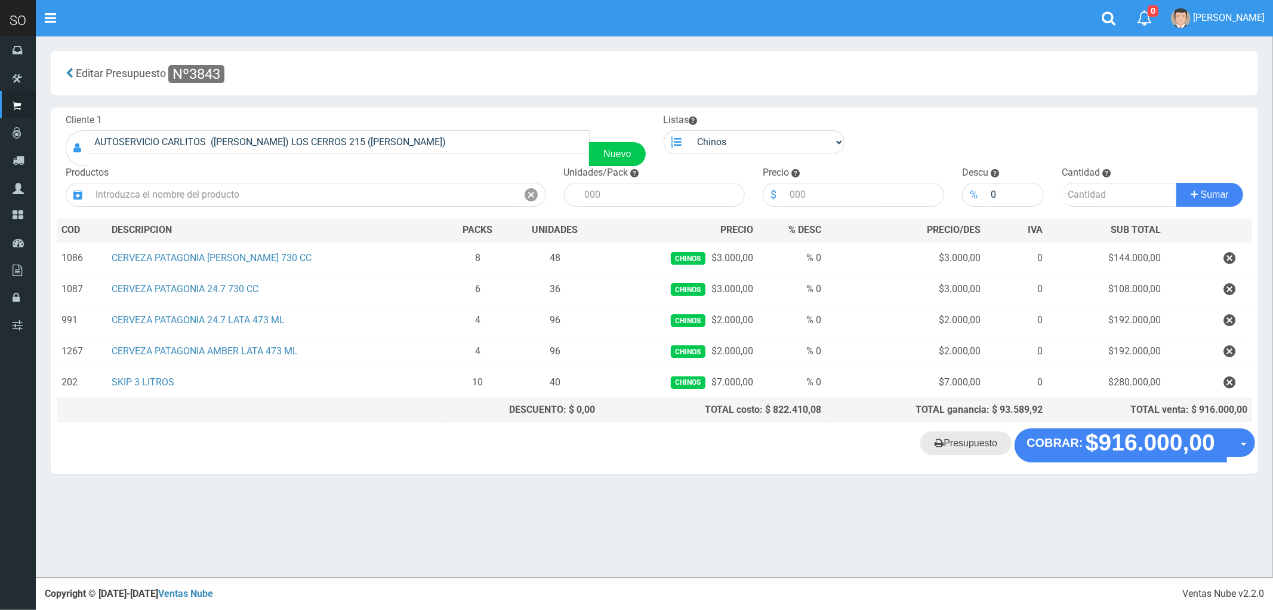
click at [967, 445] on link "Presupuesto" at bounding box center [966, 443] width 91 height 24
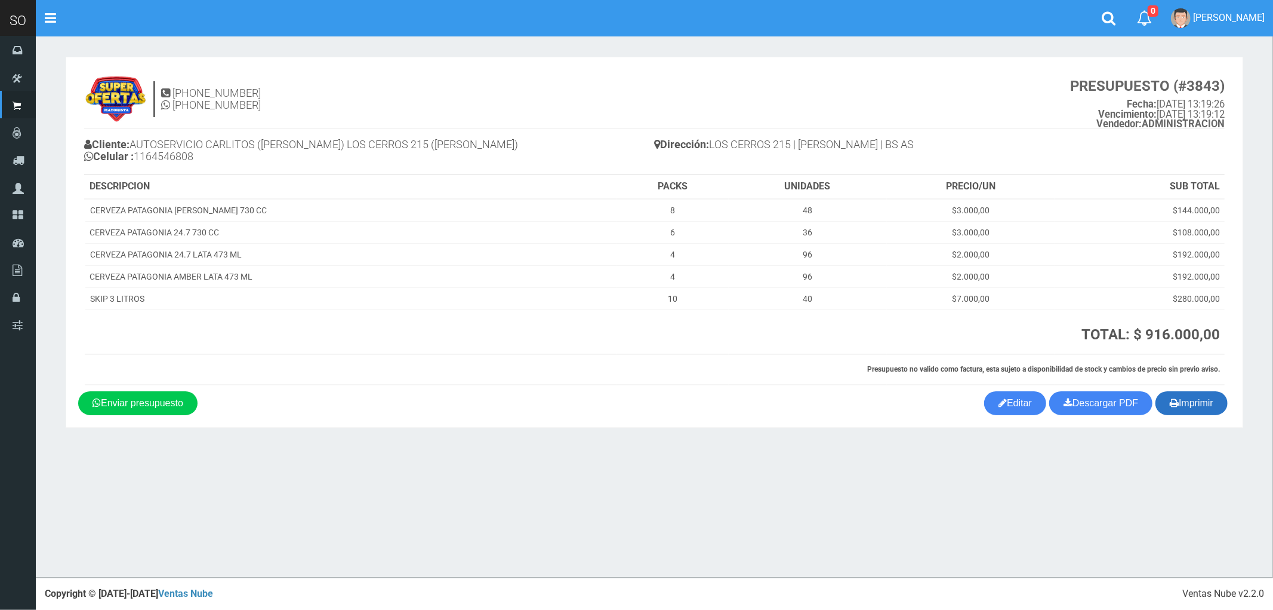
click at [1195, 405] on button "Imprimir" at bounding box center [1192, 403] width 72 height 24
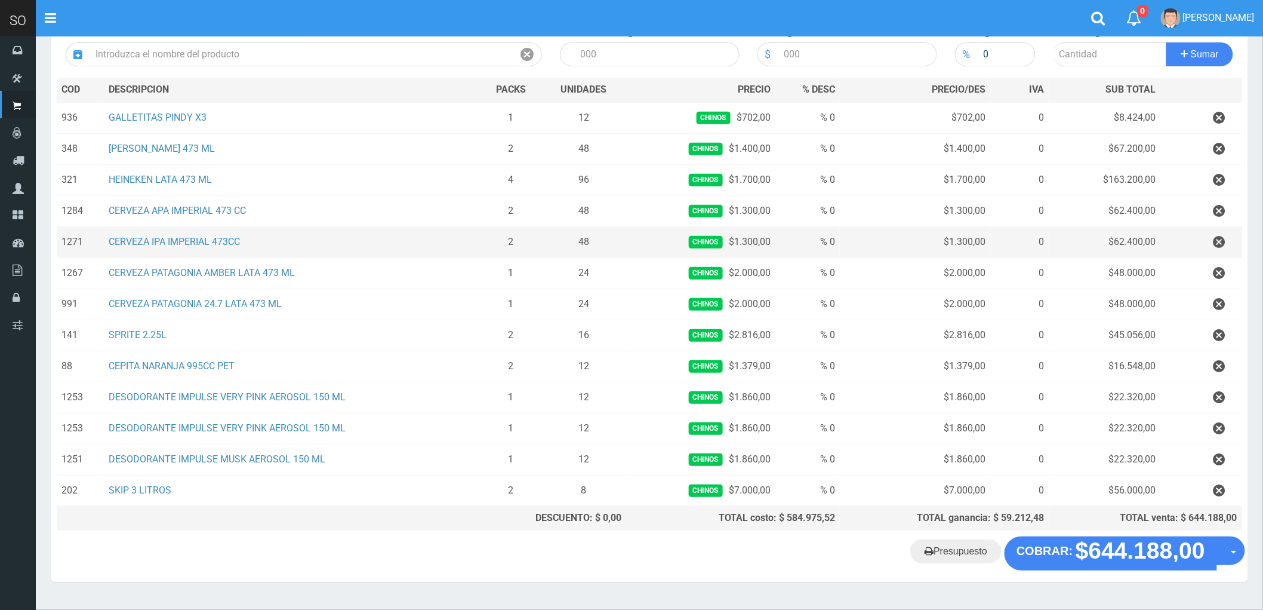
scroll to position [108, 0]
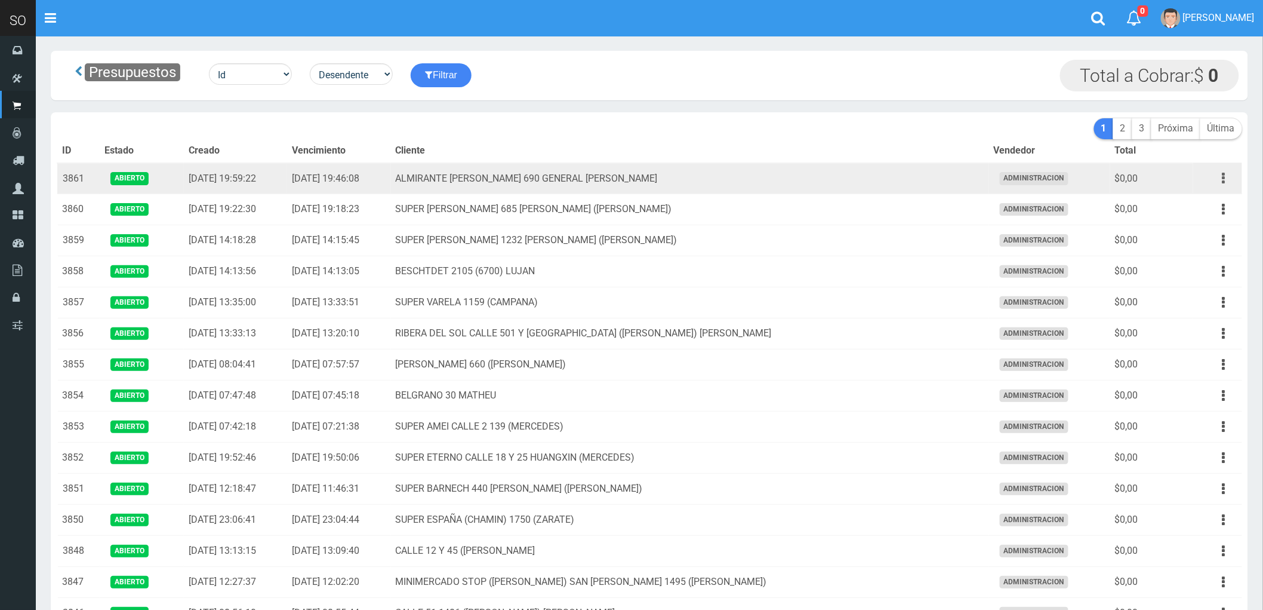
click at [1229, 174] on button "button" at bounding box center [1224, 178] width 27 height 21
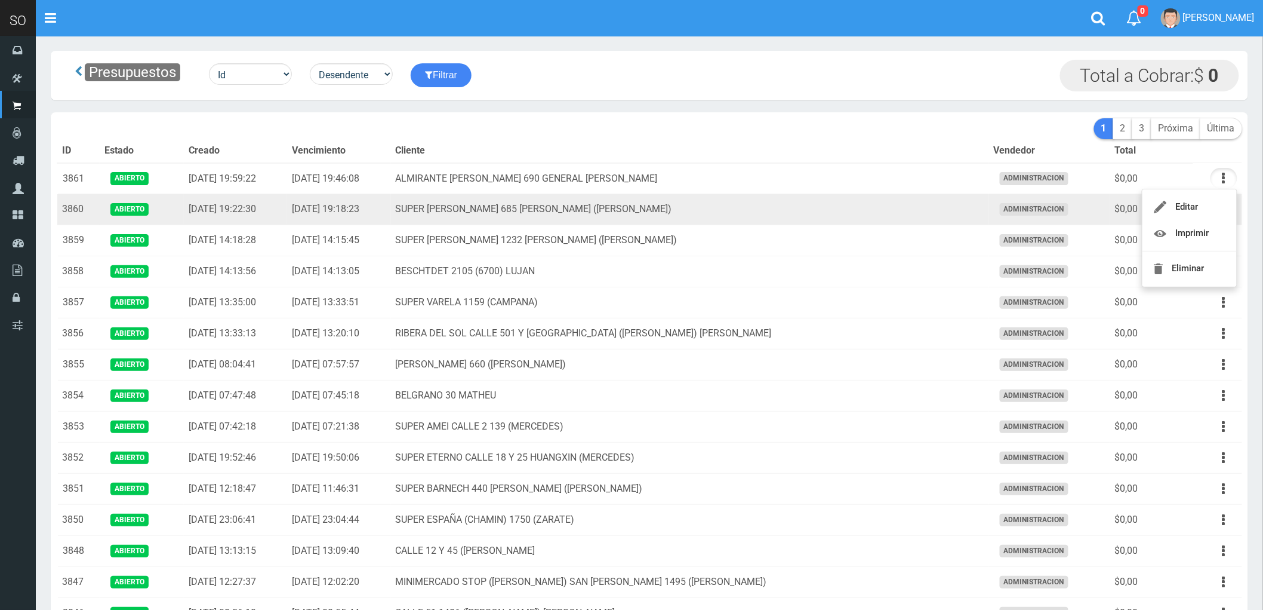
click at [778, 205] on td "SUPER VARELA 685 MIRIAM (CAMPANA)" at bounding box center [690, 209] width 598 height 31
click at [1223, 209] on icon "button" at bounding box center [1224, 209] width 3 height 21
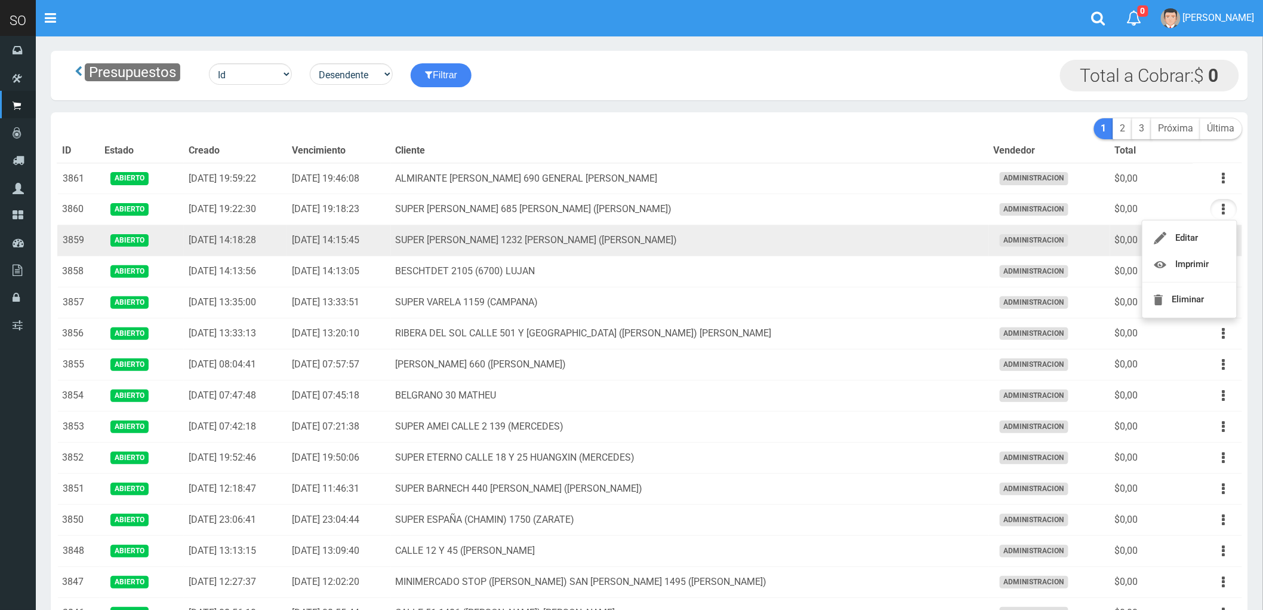
click at [952, 237] on td "SUPER MARIANO MORENO 1232 LUIS (LUJAN)" at bounding box center [690, 240] width 598 height 31
click at [1221, 244] on button "button" at bounding box center [1224, 240] width 27 height 21
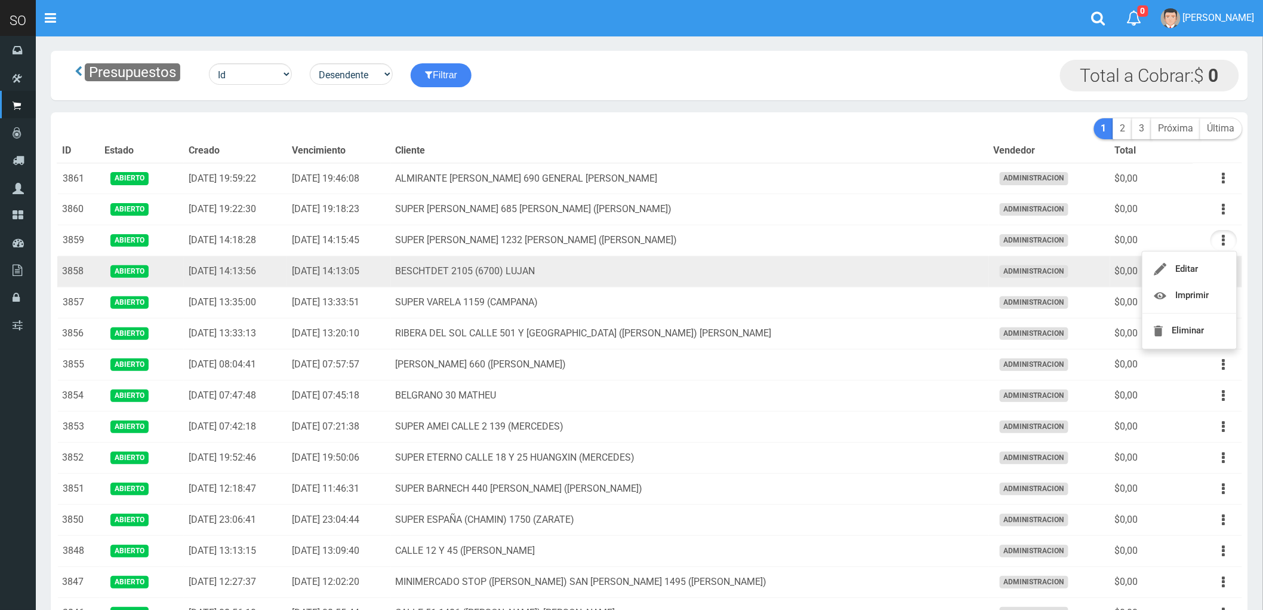
click at [938, 273] on td "BESCHTDET 2105 (6700) LUJAN" at bounding box center [690, 271] width 598 height 31
click at [1226, 272] on icon "button" at bounding box center [1224, 271] width 3 height 21
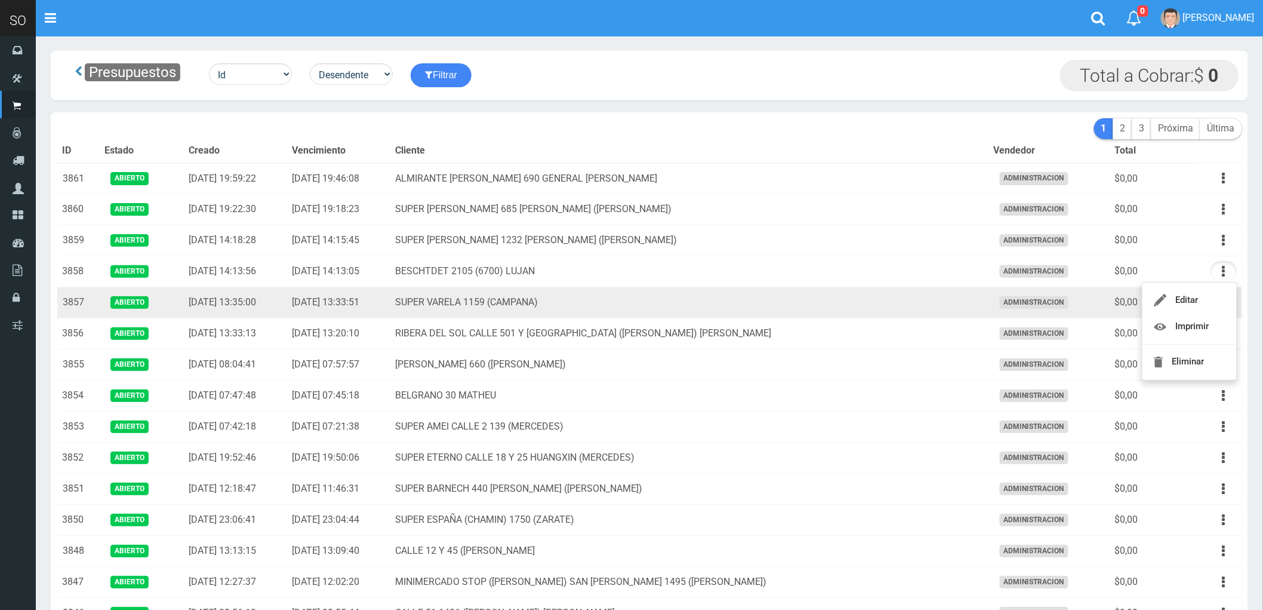
click at [820, 303] on td "SUPER VARELA 1159 (CAMPANA)" at bounding box center [690, 302] width 598 height 31
click at [1223, 303] on icon "button" at bounding box center [1224, 302] width 3 height 21
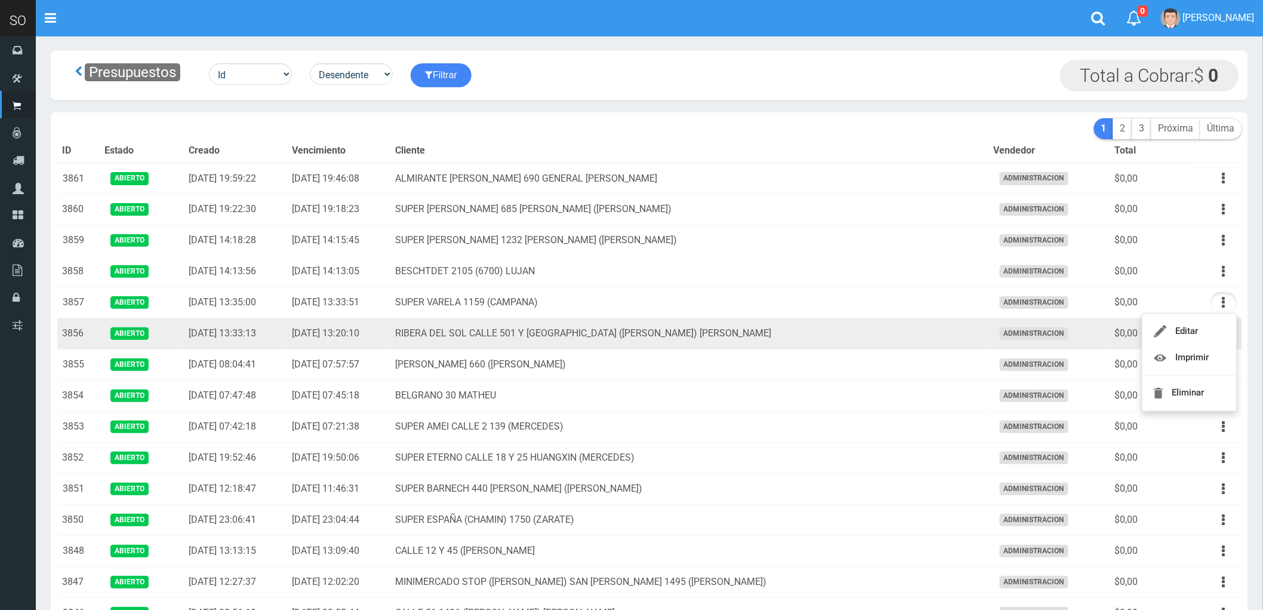
drag, startPoint x: 926, startPoint y: 336, endPoint x: 1097, endPoint y: 340, distance: 170.8
click at [930, 338] on td "RIBERA DEL SOL CALLE 501 Y EL RIO (MATIAS) GILES" at bounding box center [690, 333] width 598 height 31
click at [1221, 335] on button "button" at bounding box center [1224, 333] width 27 height 21
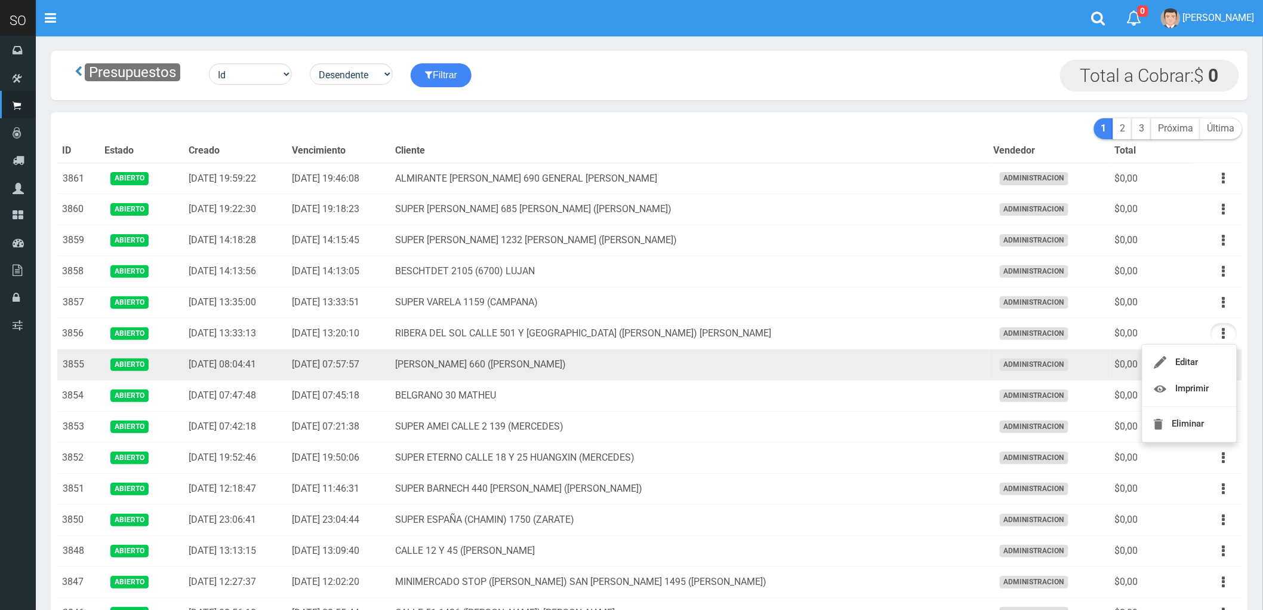
click at [716, 359] on td "PORTILLO 660 (MATHEU)" at bounding box center [690, 364] width 598 height 31
click at [1224, 367] on icon "button" at bounding box center [1224, 364] width 3 height 21
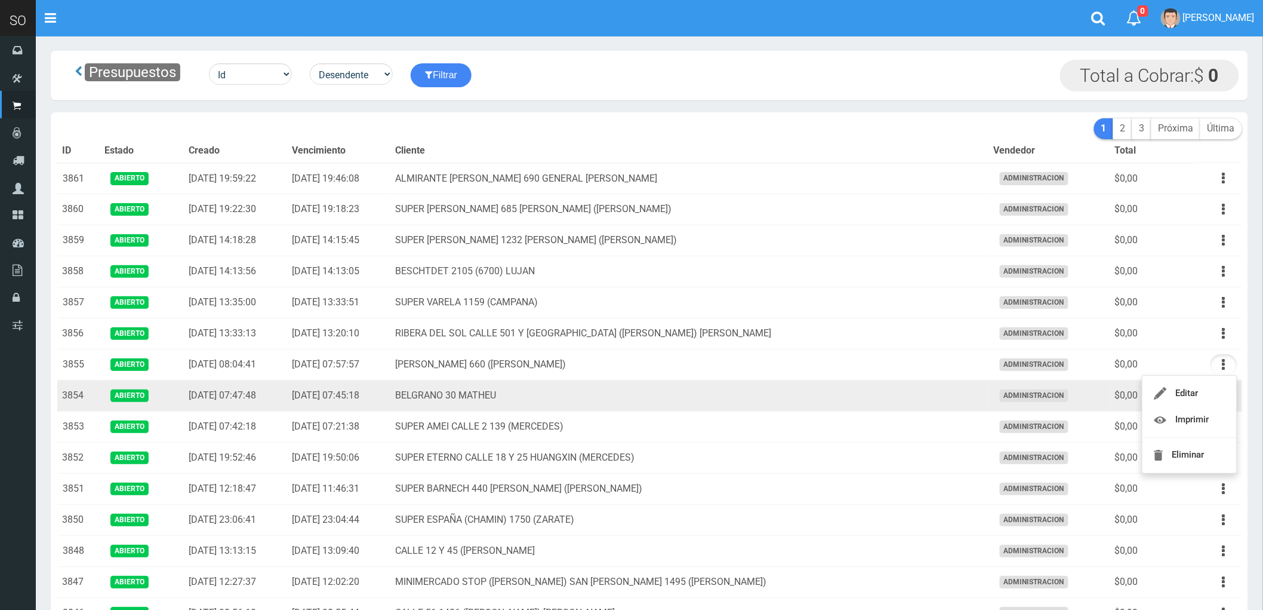
click at [910, 397] on td "BELGRANO 30 MATHEU" at bounding box center [690, 395] width 598 height 31
click at [1224, 394] on icon "button" at bounding box center [1224, 395] width 3 height 21
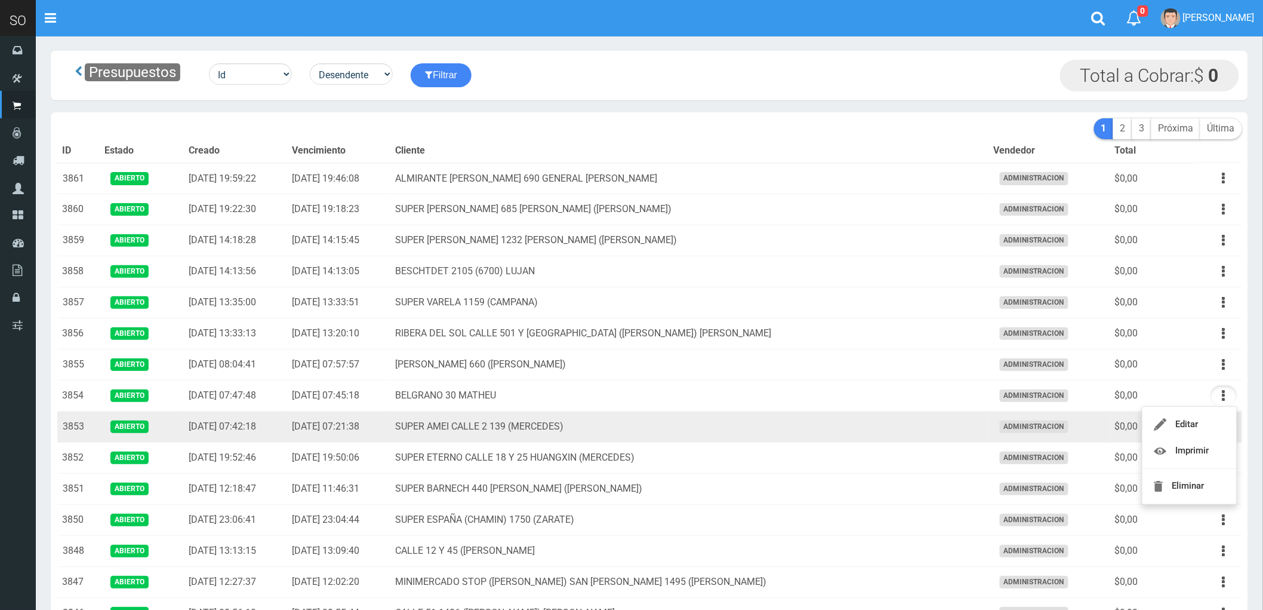
click at [861, 428] on td "SUPER AMEI CALLE 2 139 (MERCEDES)" at bounding box center [690, 426] width 598 height 31
click at [1224, 427] on icon "button" at bounding box center [1224, 426] width 3 height 21
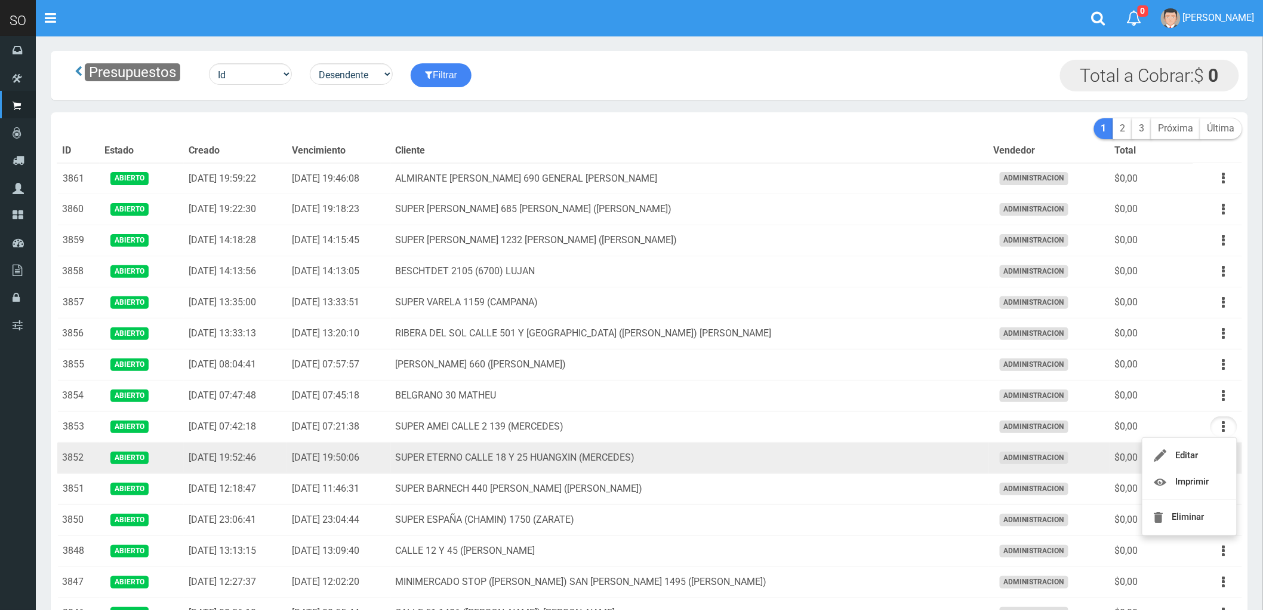
click at [890, 467] on td "SUPER ETERNO CALLE 18 Y 25 HUANGXIN (MERCEDES)" at bounding box center [690, 457] width 598 height 31
click at [1223, 458] on icon "button" at bounding box center [1224, 457] width 3 height 21
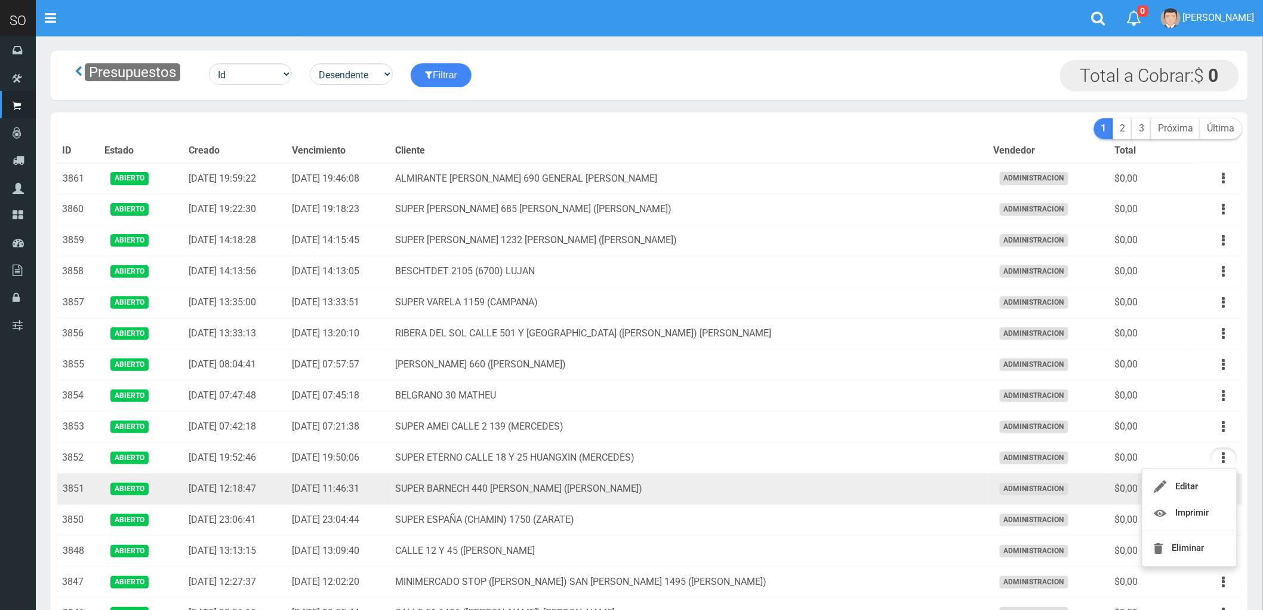
click at [885, 494] on td "SUPER BARNECH 440 MIRIAM (LUJAN)" at bounding box center [690, 488] width 598 height 31
click at [1224, 491] on icon "button" at bounding box center [1224, 488] width 3 height 21
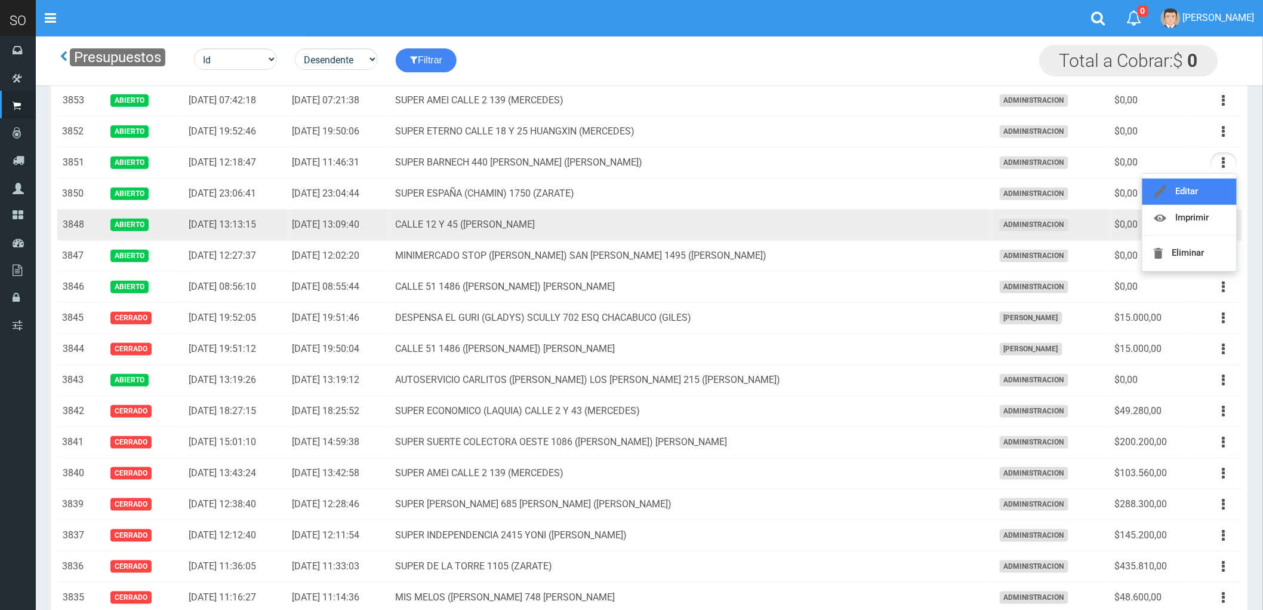
scroll to position [265, 0]
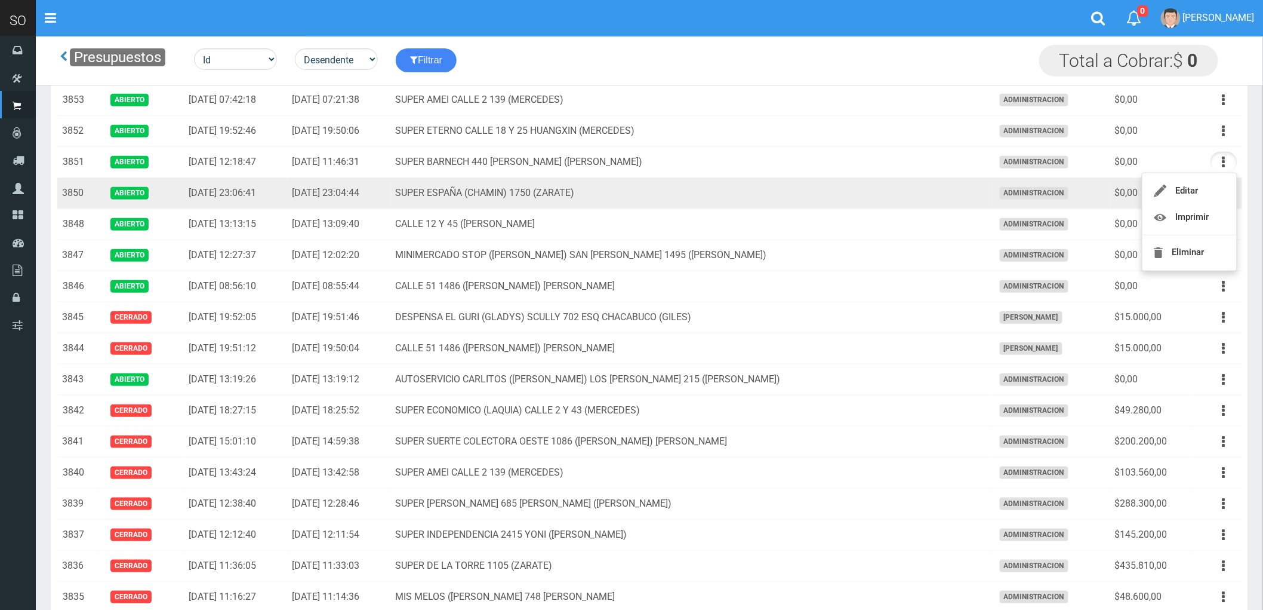
click at [915, 190] on td "SUPER ESPAÑA (CHAMIN) 1750 (ZARATE)" at bounding box center [690, 193] width 598 height 31
click at [1225, 192] on icon "button" at bounding box center [1224, 193] width 3 height 21
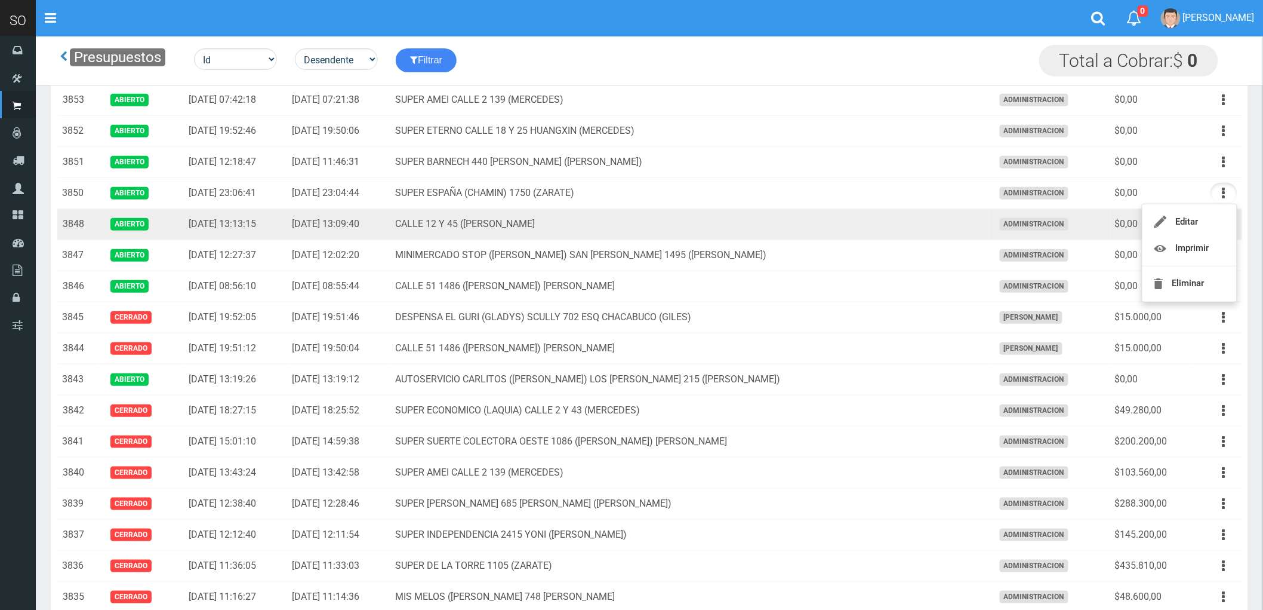
click at [906, 225] on td "CALLE 12 Y 45 (MARTIN) MERCEDES" at bounding box center [690, 224] width 598 height 31
click at [1221, 227] on button "button" at bounding box center [1224, 224] width 27 height 21
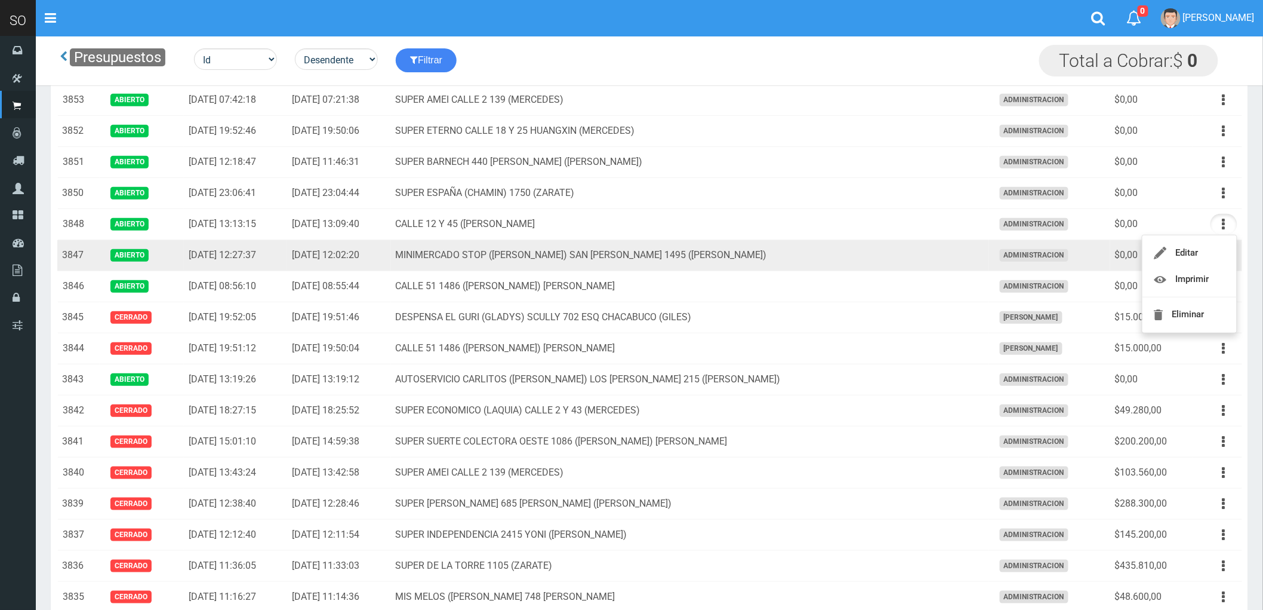
click at [909, 257] on td "MINIMERCADO STOP ([PERSON_NAME]) SAN [PERSON_NAME] 1495 ([PERSON_NAME])" at bounding box center [690, 255] width 598 height 31
click at [1221, 256] on button "button" at bounding box center [1224, 255] width 27 height 21
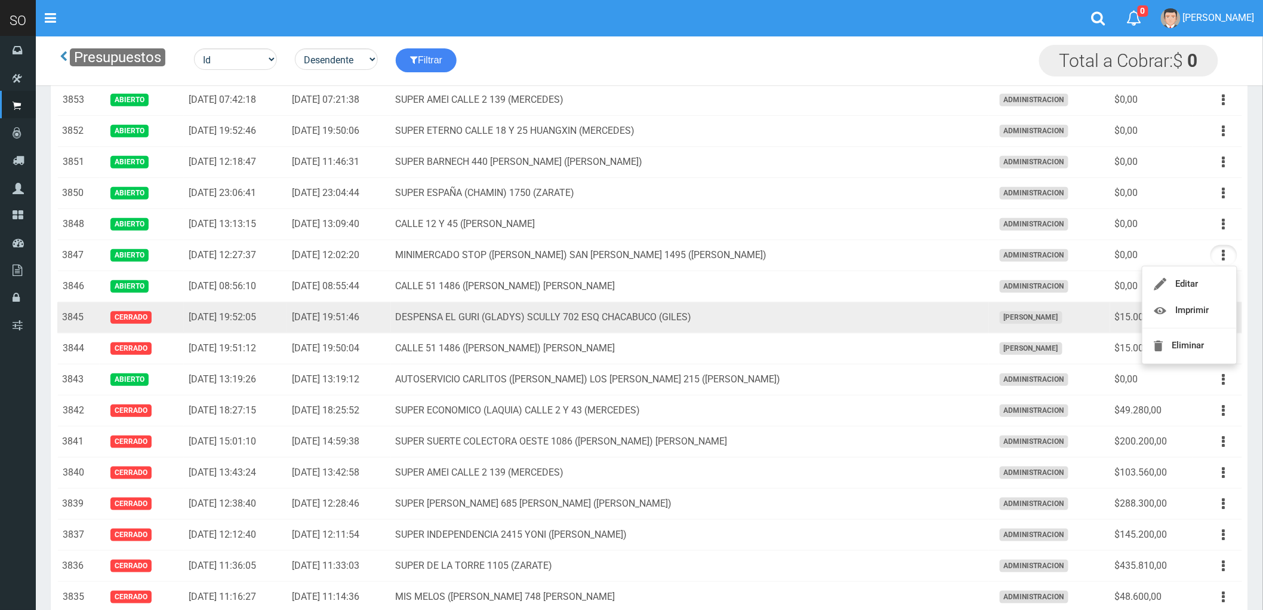
click at [875, 320] on td "DESPENSA EL GURI (GLADYS) SCULLY 702 ESQ CHACABUCO (GILES)" at bounding box center [690, 317] width 598 height 31
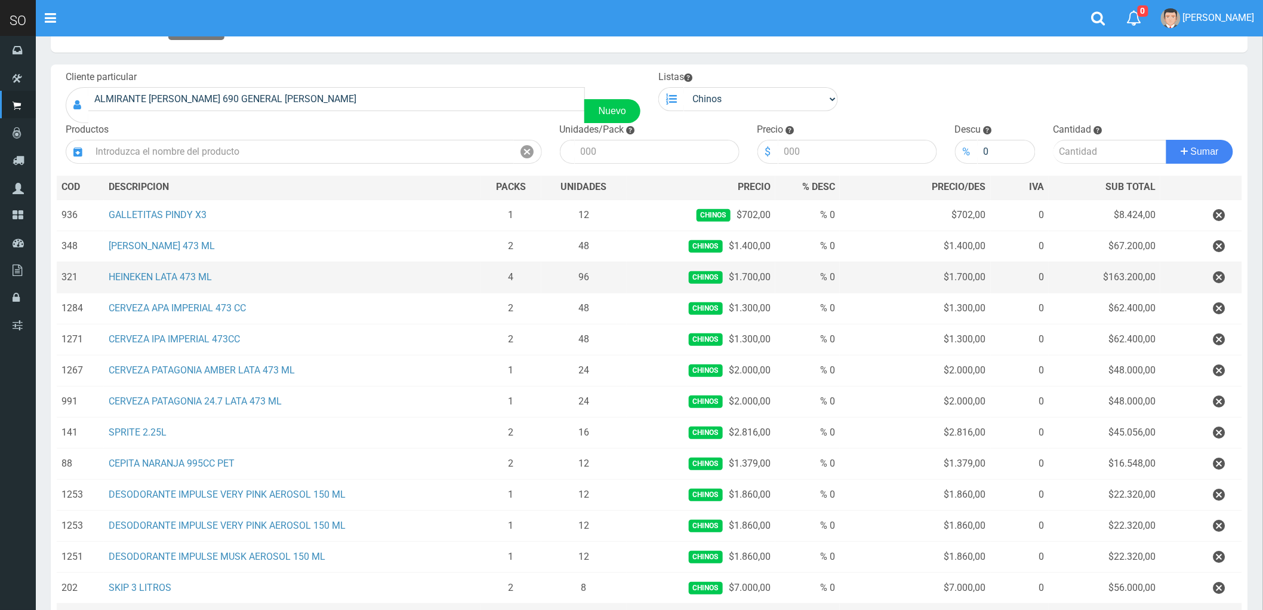
scroll to position [66, 0]
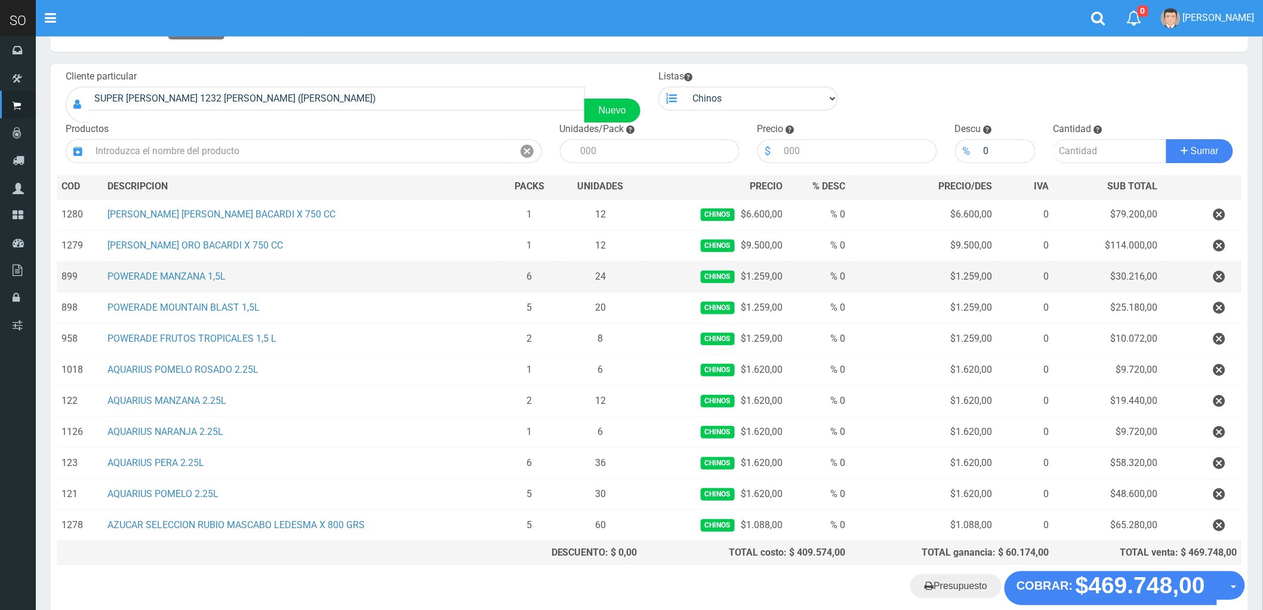
scroll to position [112, 0]
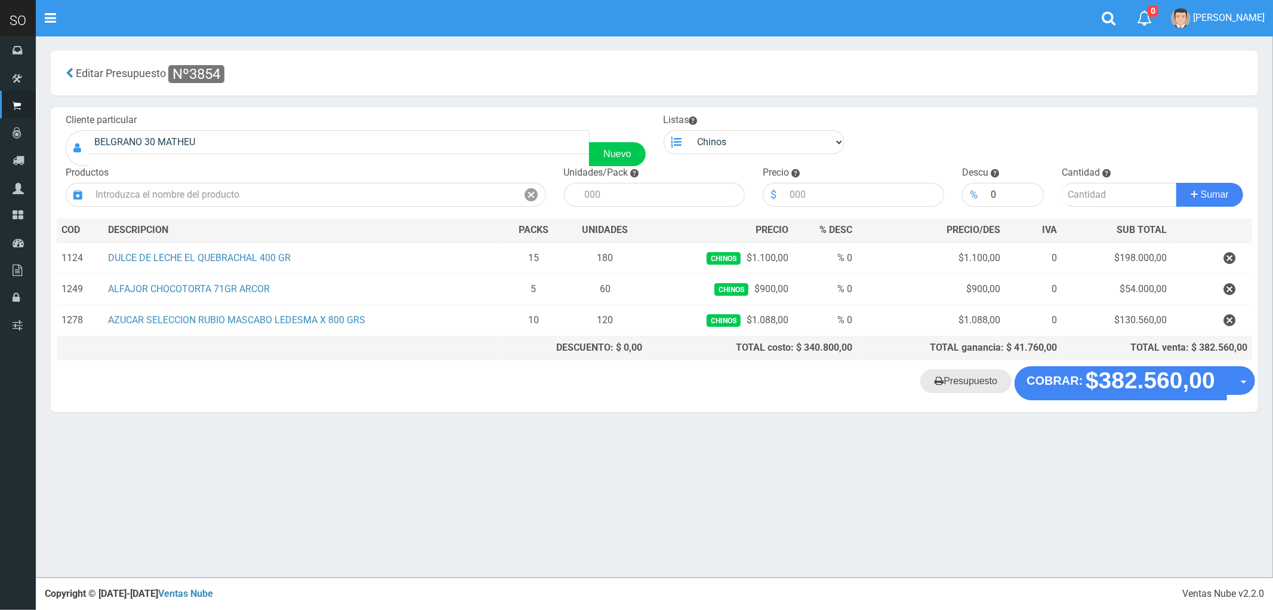
click at [965, 389] on link "Presupuesto" at bounding box center [966, 381] width 91 height 24
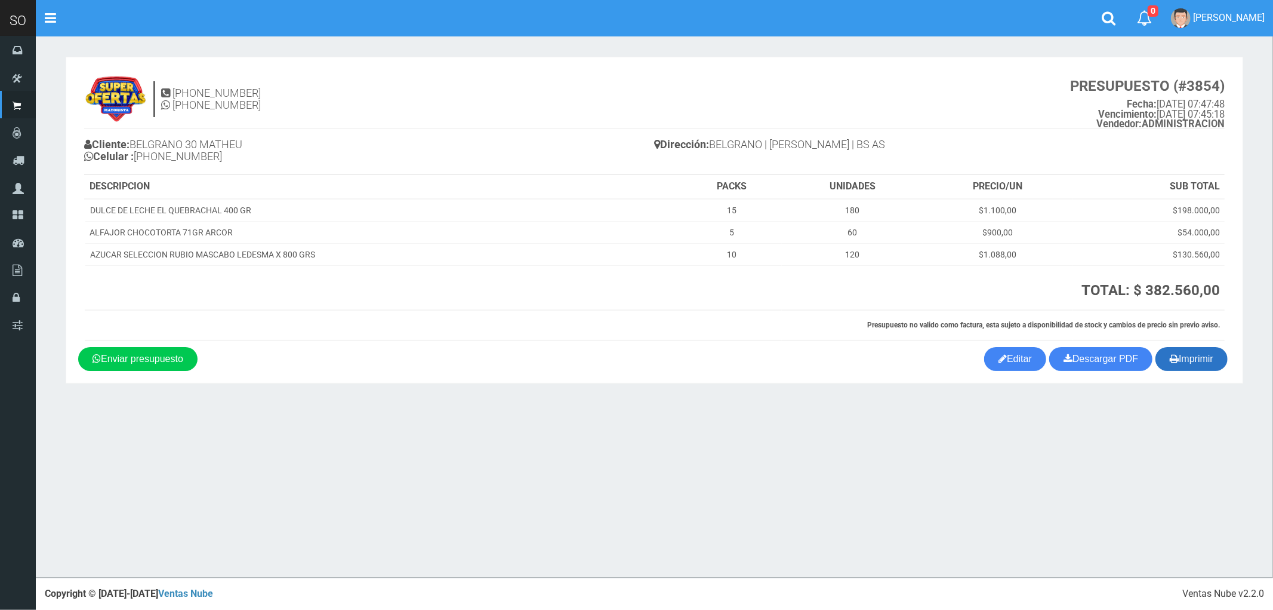
click at [1186, 360] on button "Imprimir" at bounding box center [1192, 359] width 72 height 24
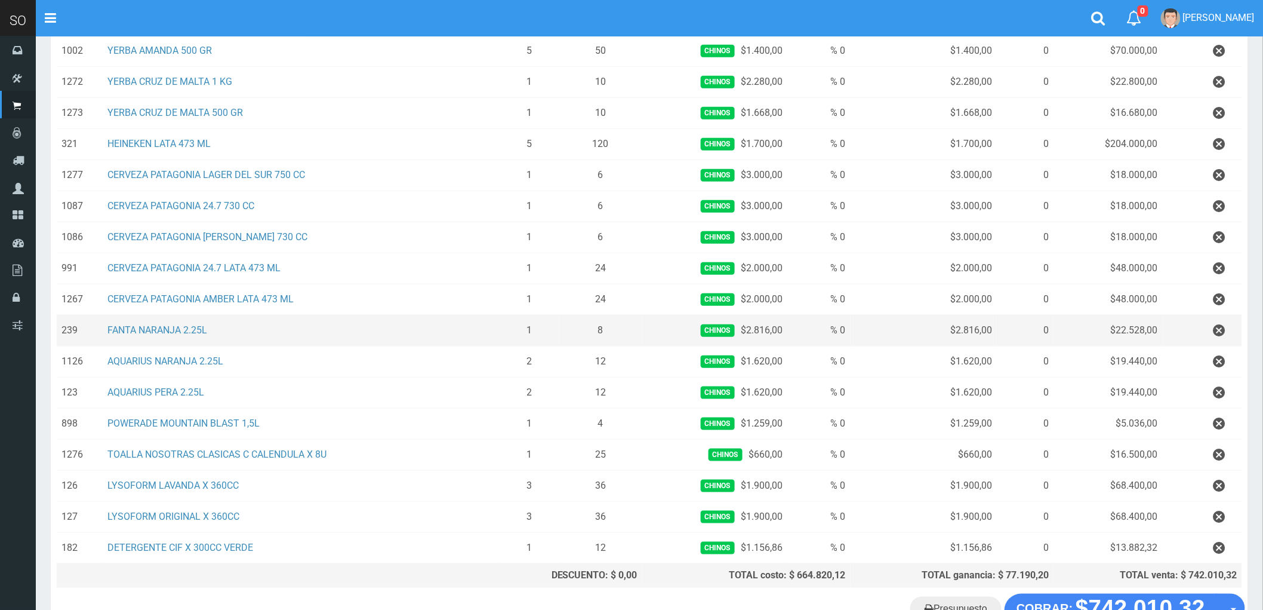
scroll to position [398, 0]
